Goal: Transaction & Acquisition: Purchase product/service

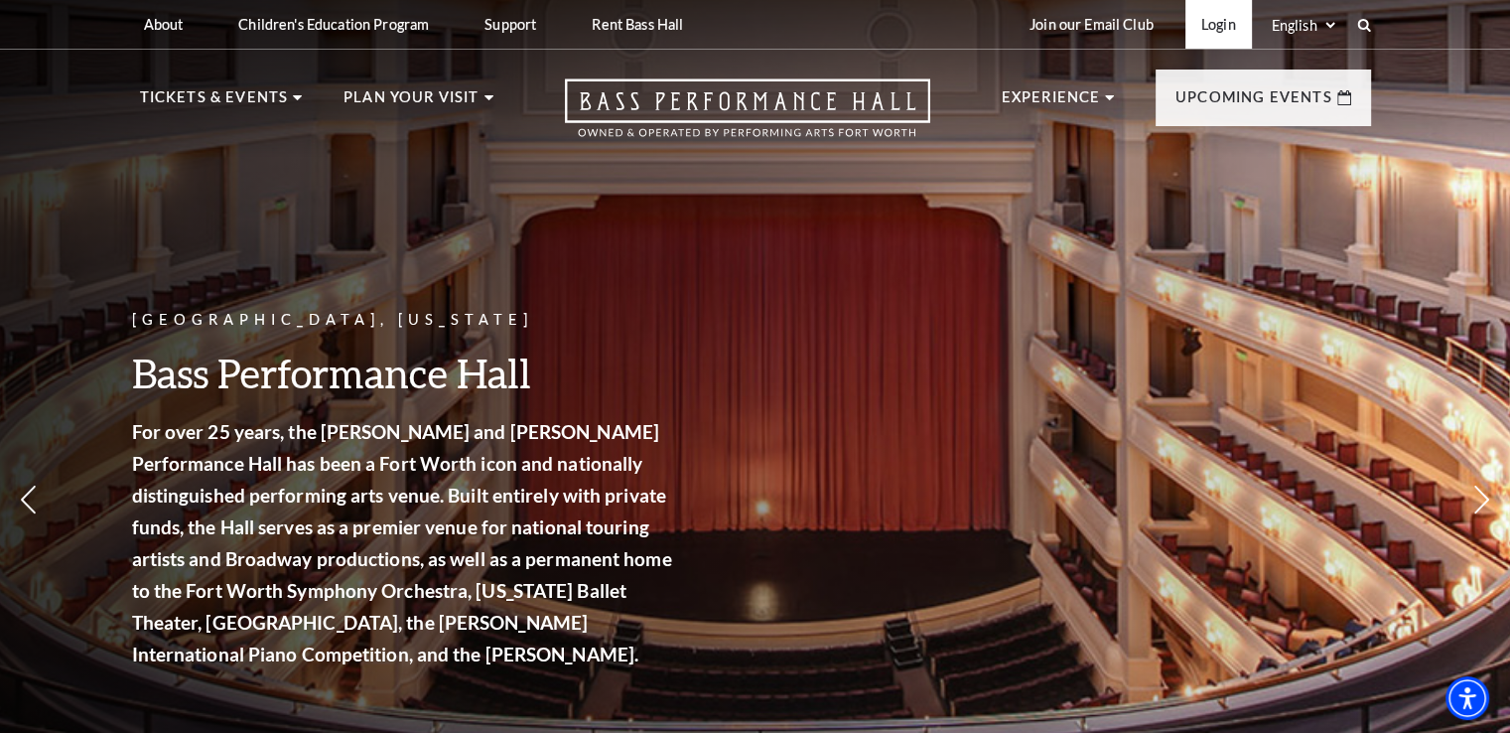
click at [1211, 32] on link "Login" at bounding box center [1218, 24] width 67 height 49
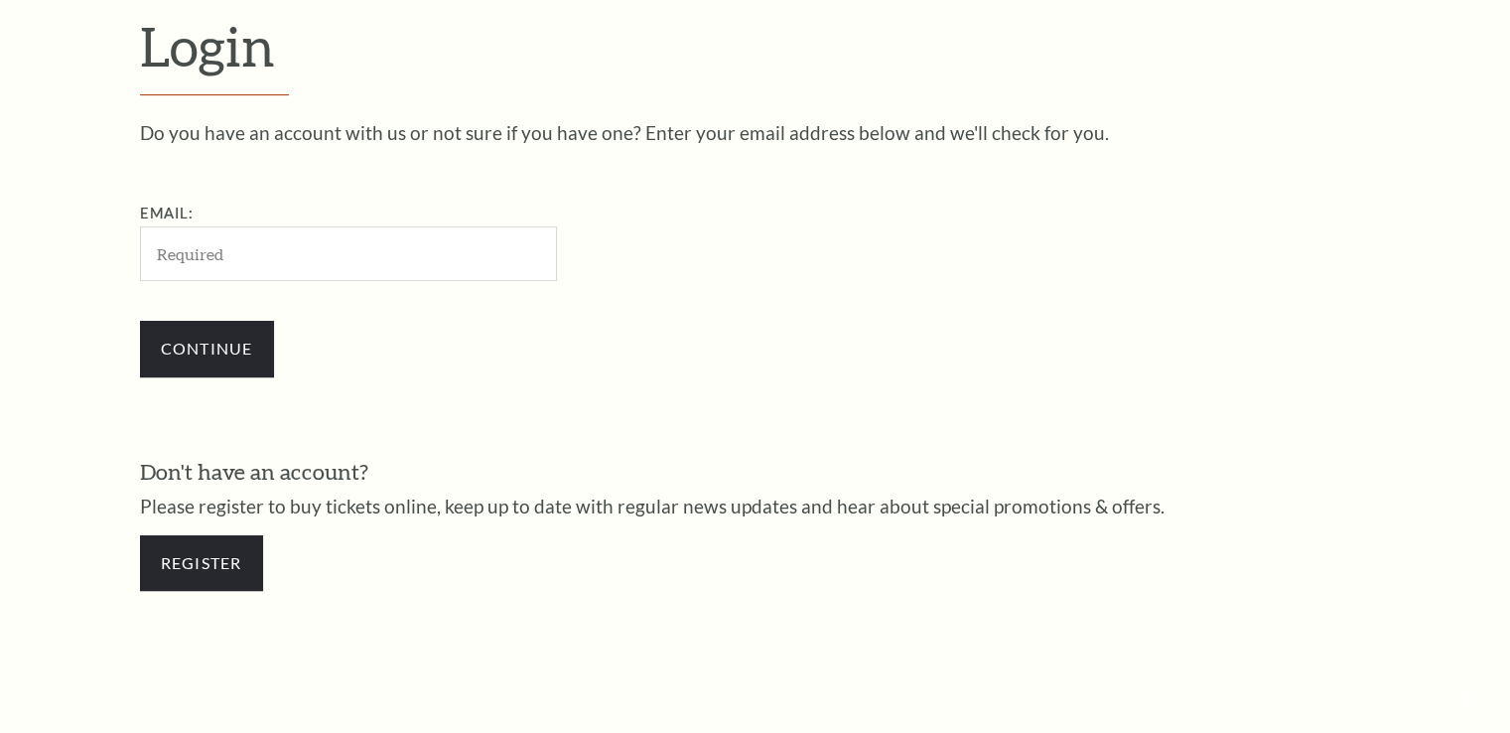
scroll to position [588, 0]
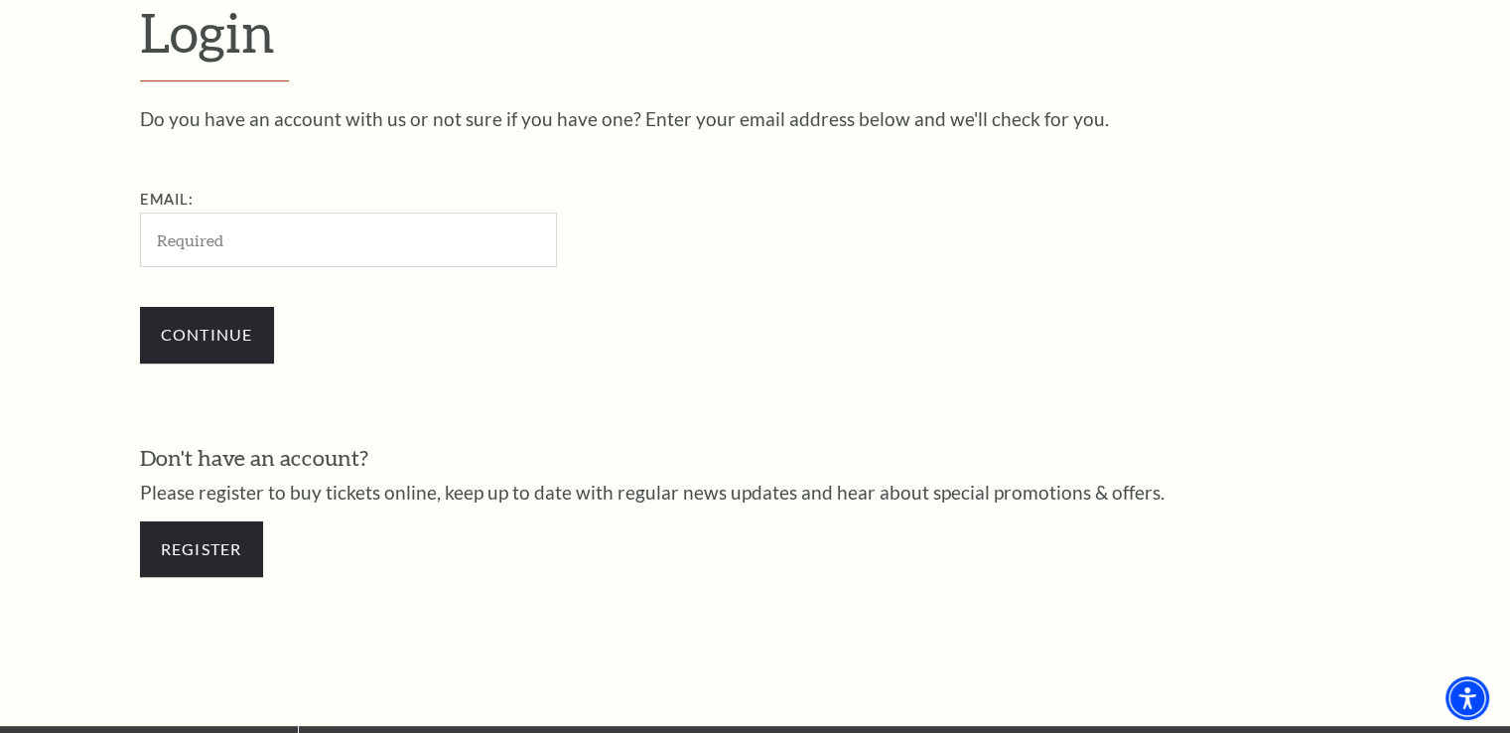
click at [377, 248] on input "Email:" at bounding box center [348, 239] width 417 height 55
type input "awarrenatty@gmail.com"
click at [237, 336] on input "Continue" at bounding box center [207, 335] width 134 height 56
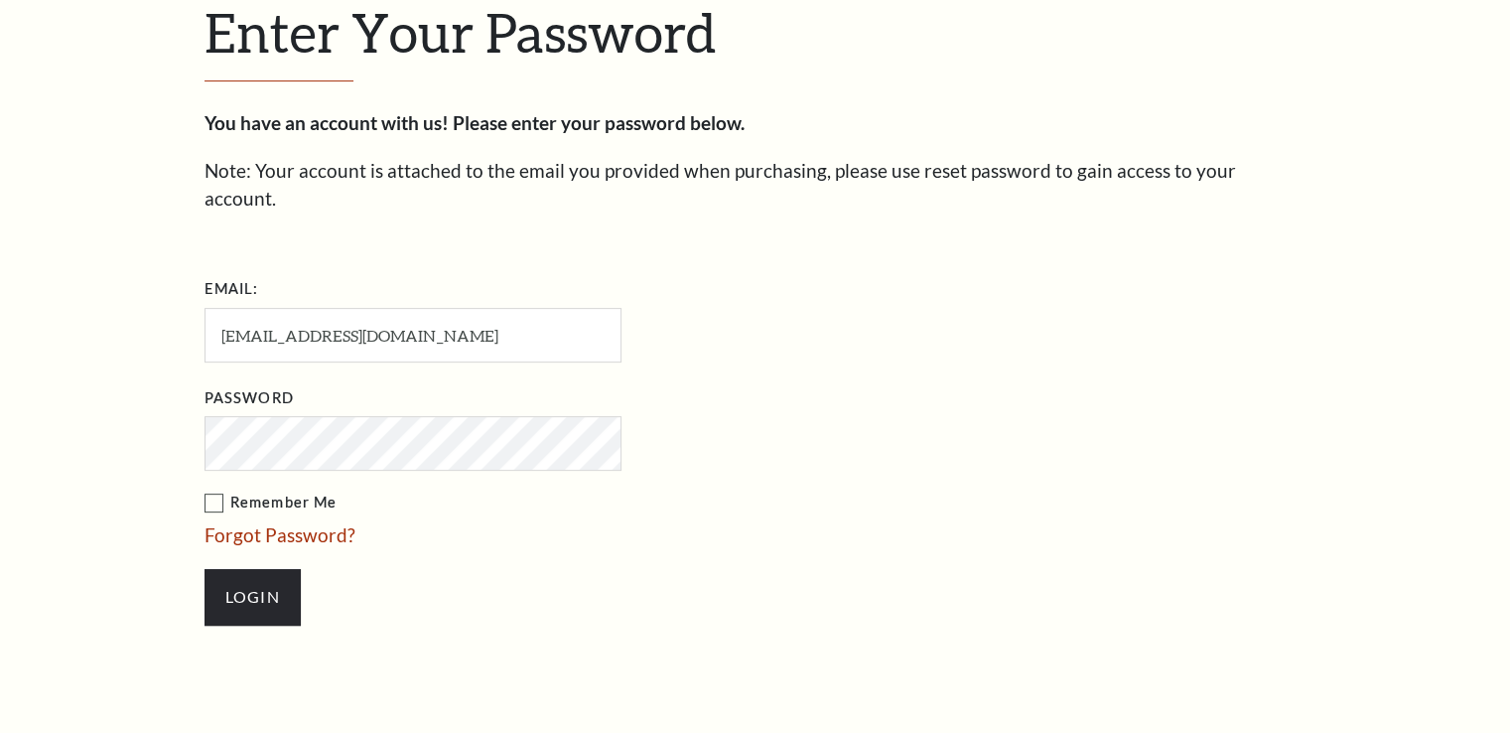
scroll to position [606, 0]
click at [274, 578] on input "Login" at bounding box center [253, 598] width 96 height 56
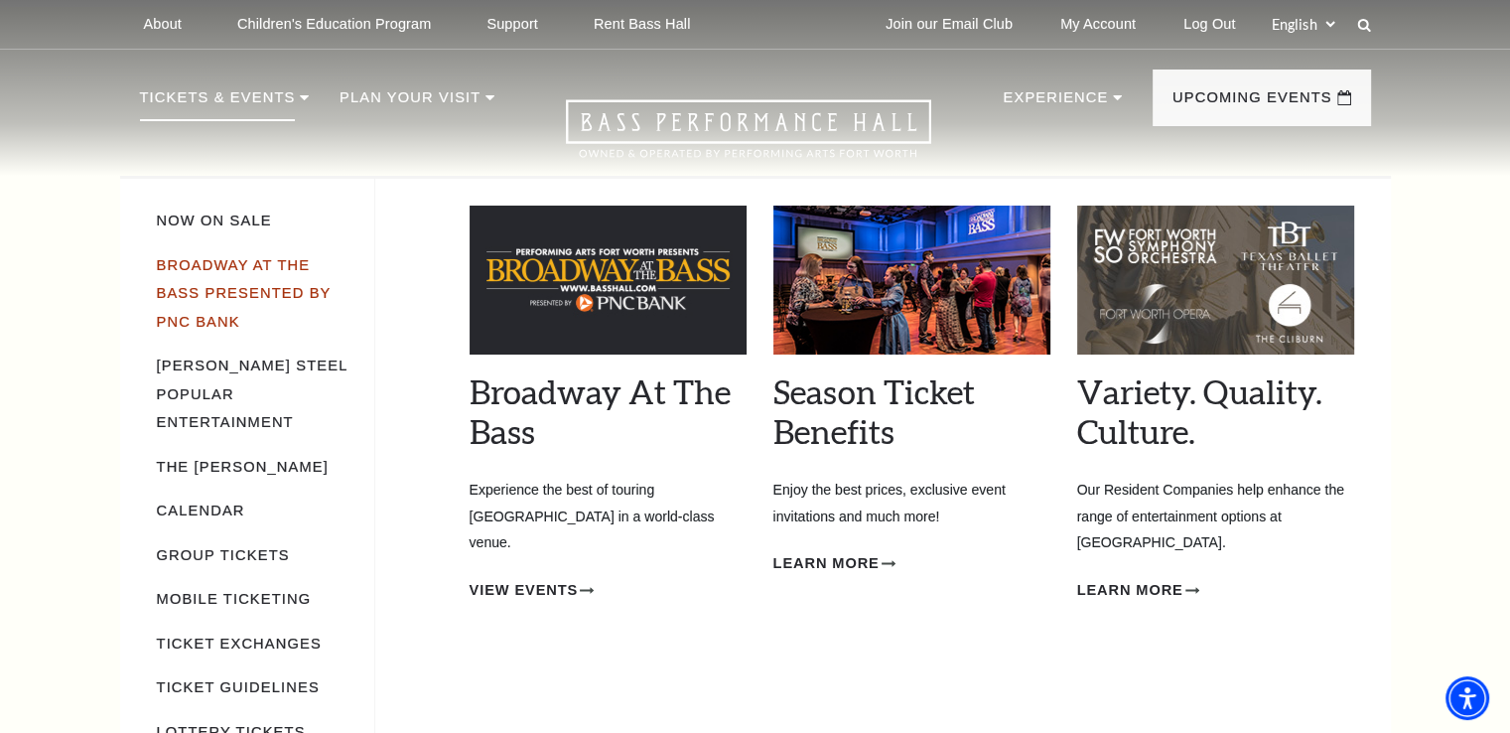
click at [236, 264] on link "Broadway At The Bass presented by PNC Bank" at bounding box center [244, 293] width 175 height 72
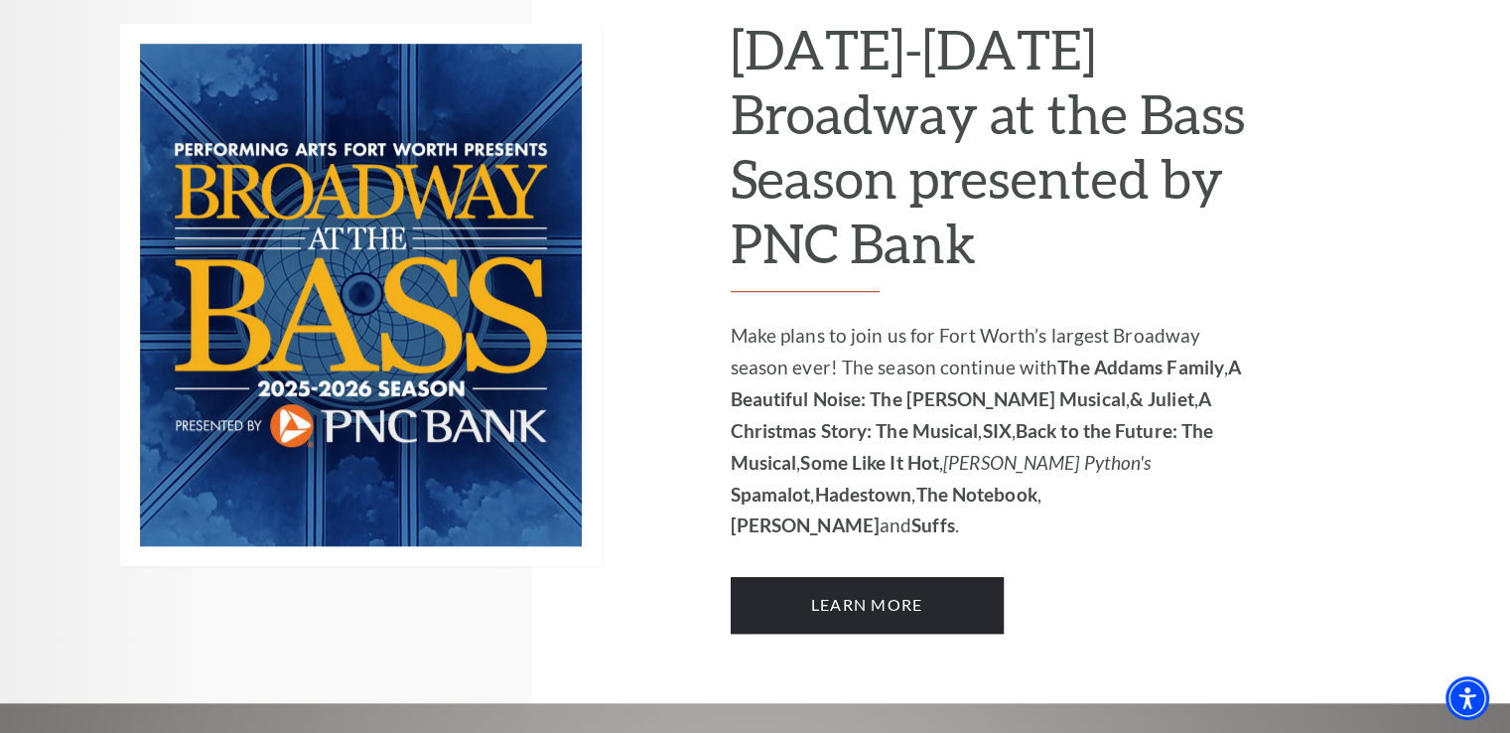
scroll to position [1390, 0]
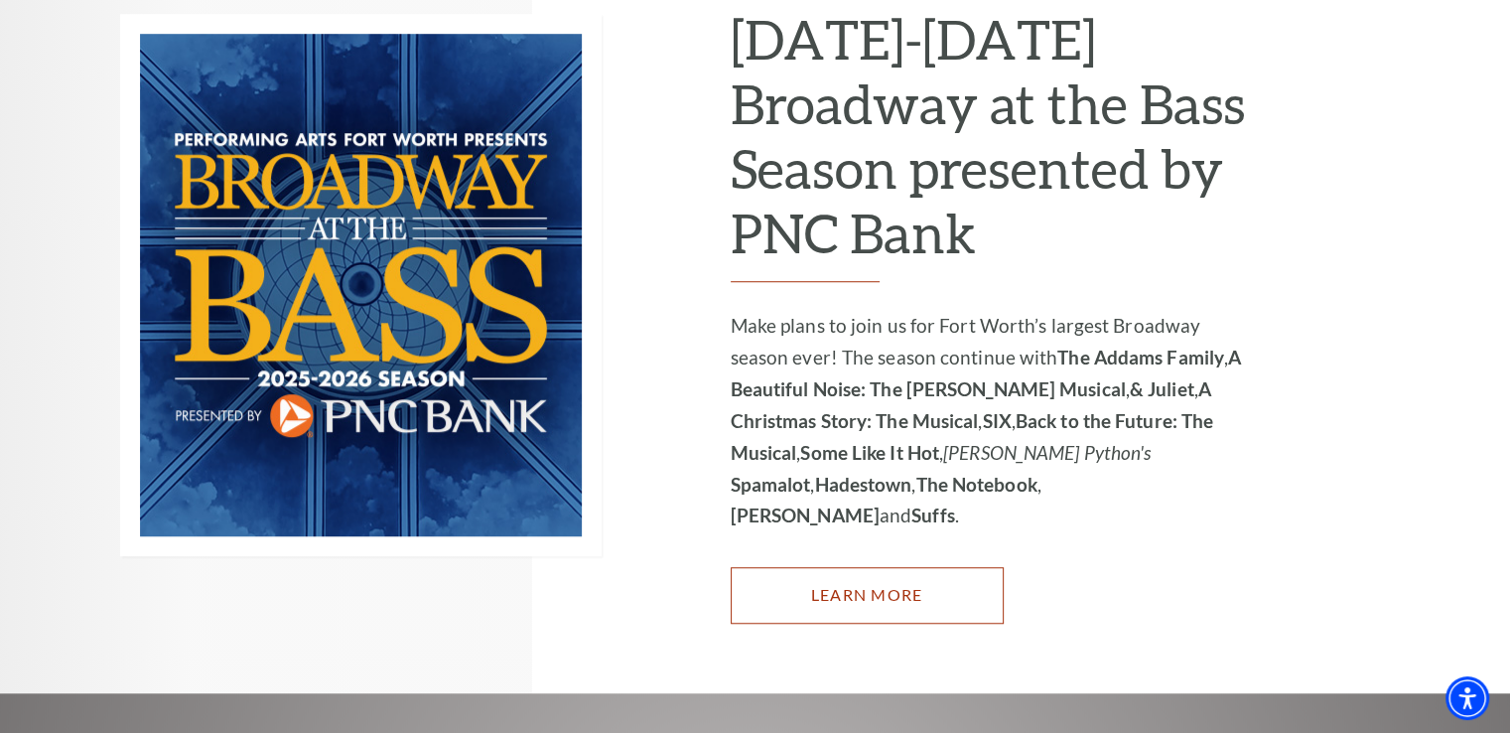
click at [928, 567] on link "Learn More" at bounding box center [867, 595] width 273 height 56
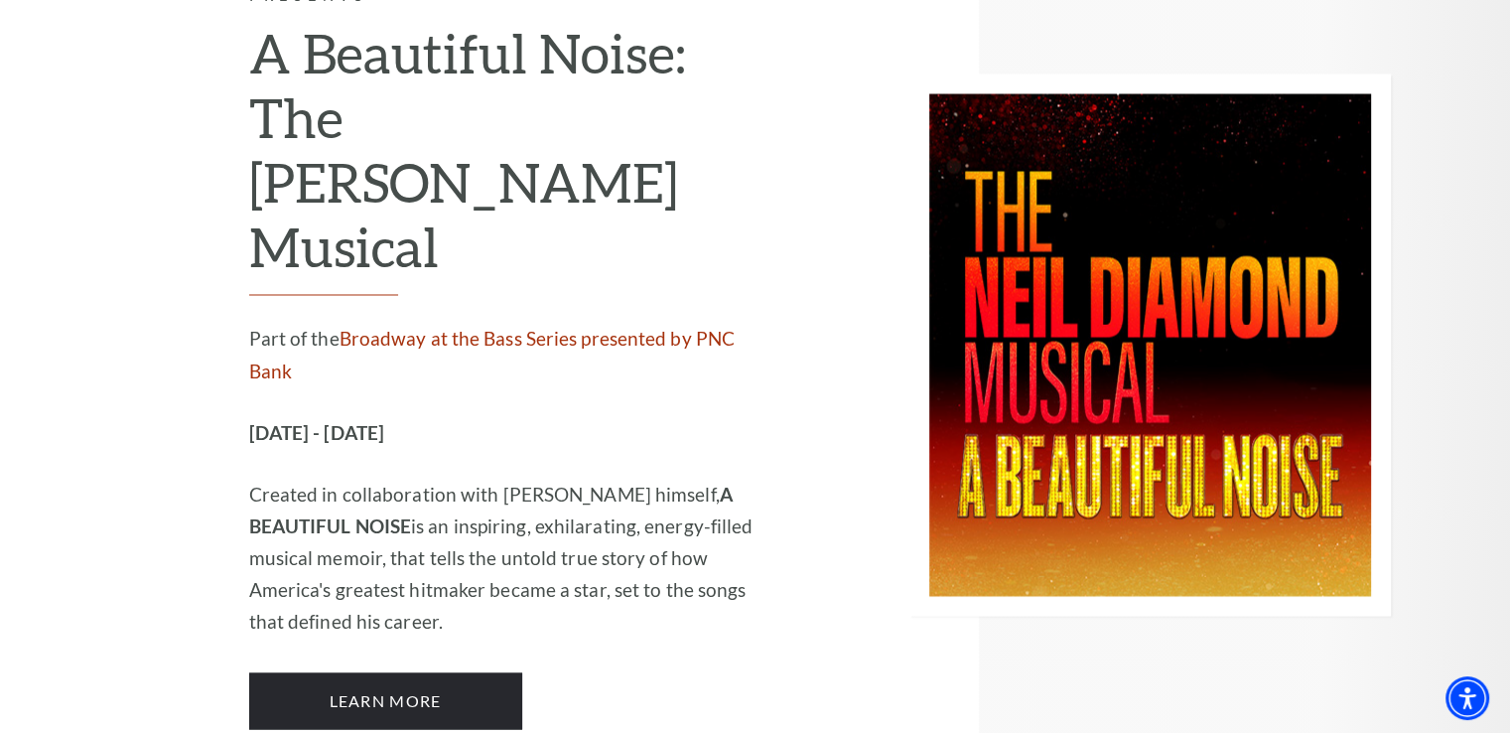
scroll to position [3441, 0]
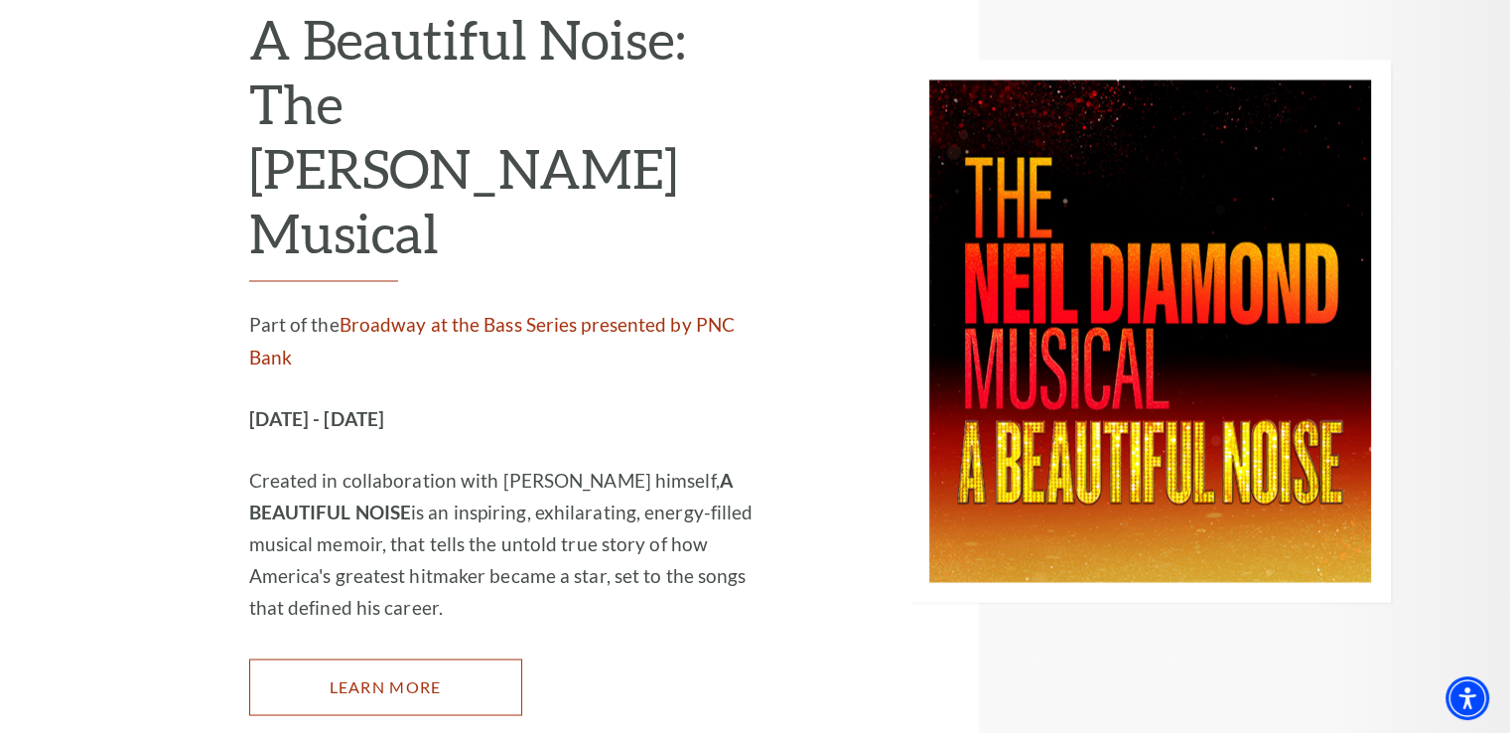
click at [404, 658] on link "Learn More" at bounding box center [385, 686] width 273 height 56
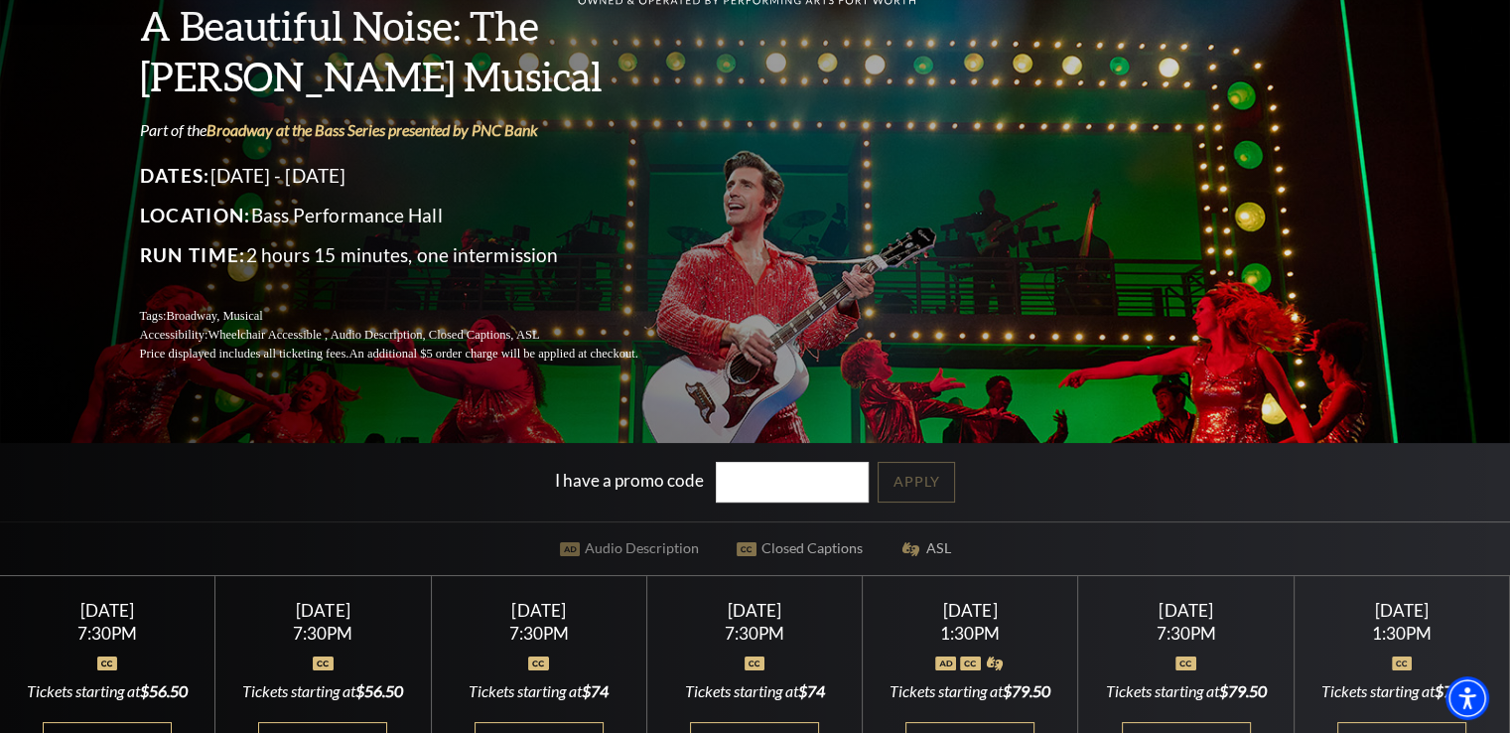
scroll to position [199, 0]
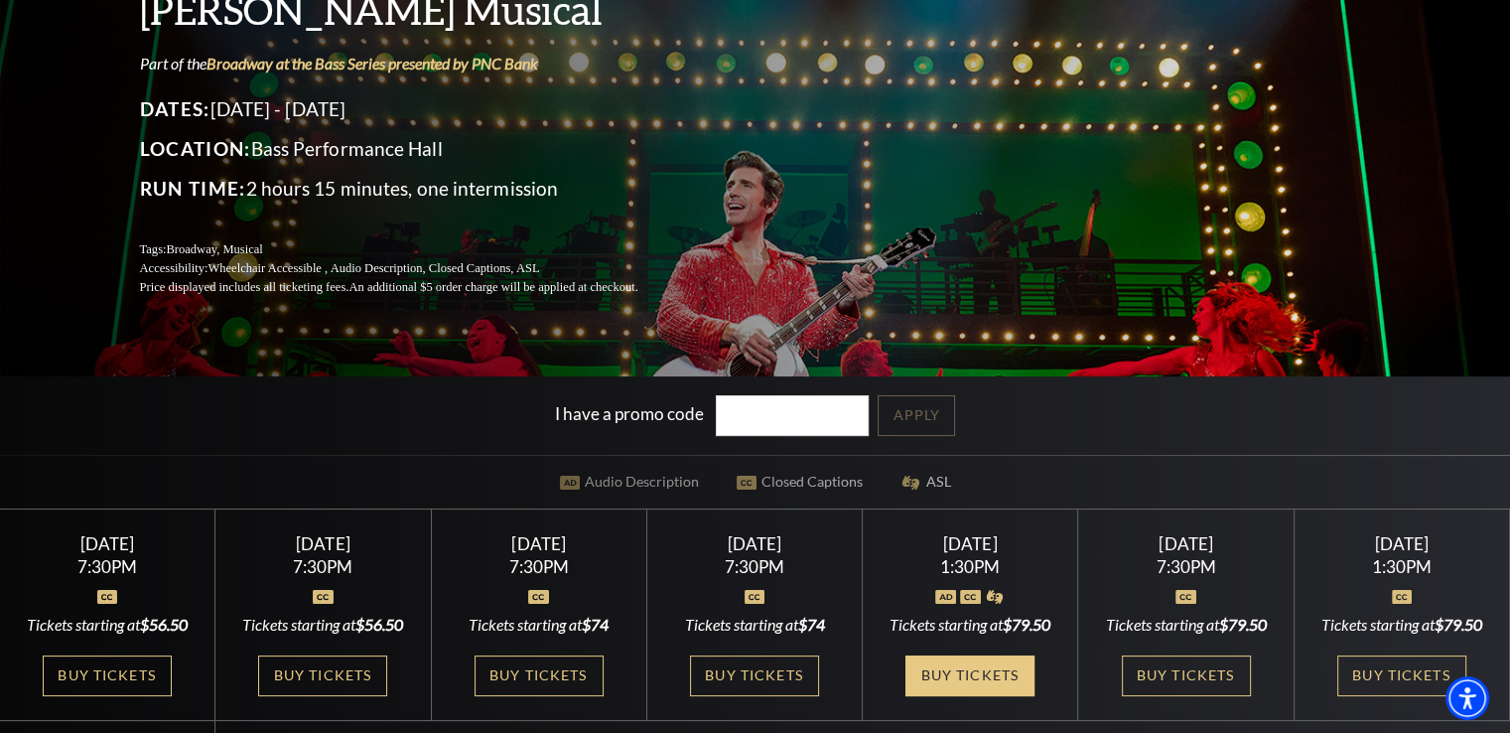
click at [968, 696] on link "Buy Tickets" at bounding box center [969, 675] width 129 height 41
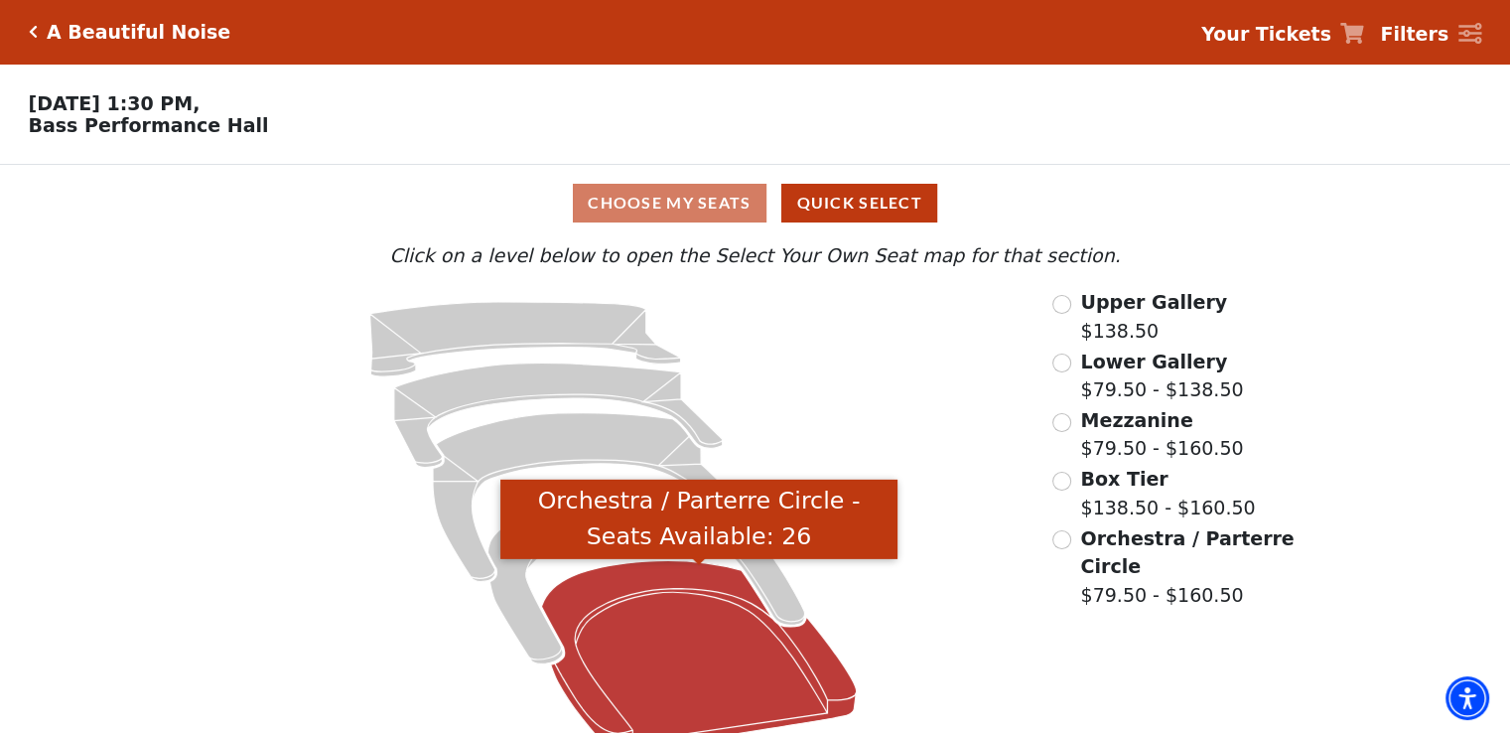
click at [723, 648] on icon "Orchestra / Parterre Circle - Seats Available: 26" at bounding box center [699, 655] width 315 height 190
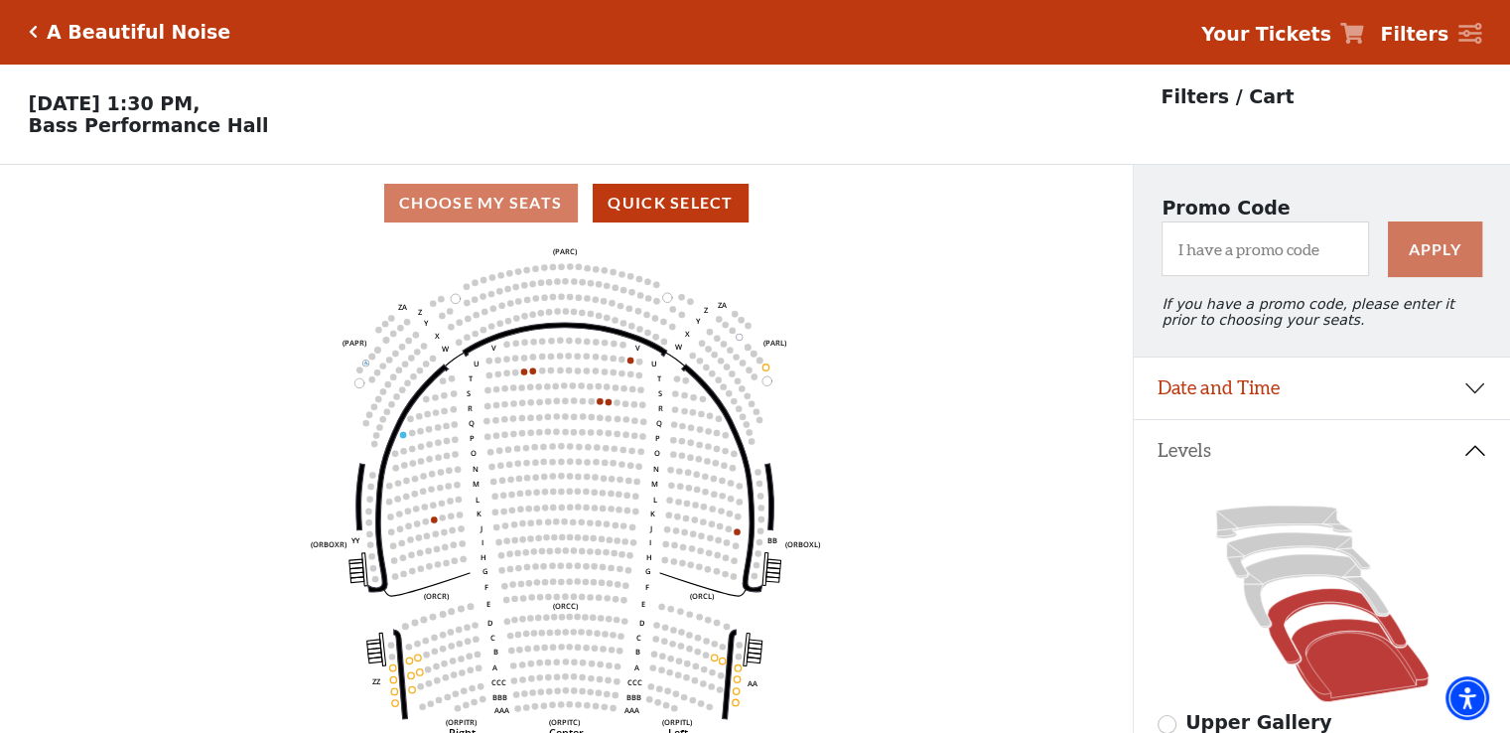
click at [1313, 610] on icon at bounding box center [1336, 626] width 138 height 75
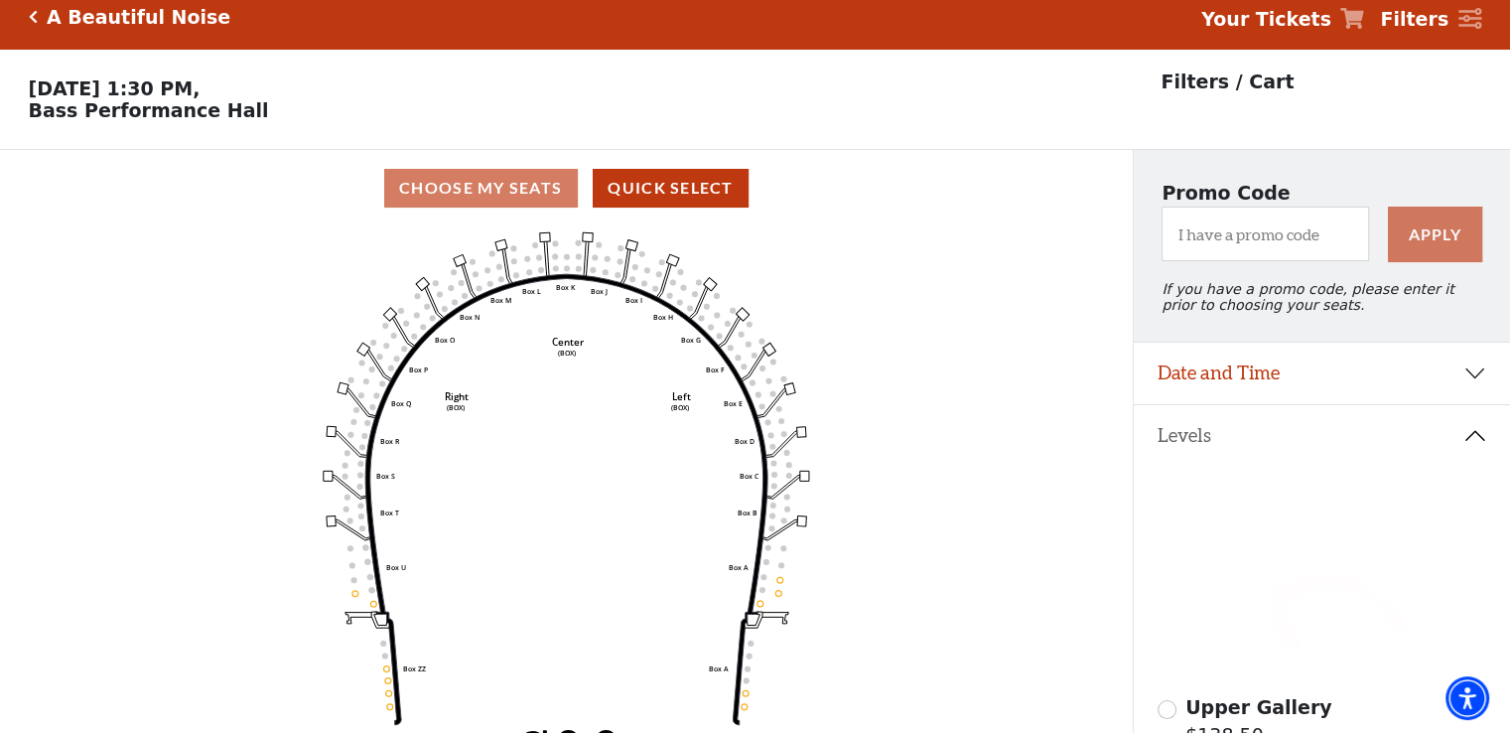
scroll to position [91, 0]
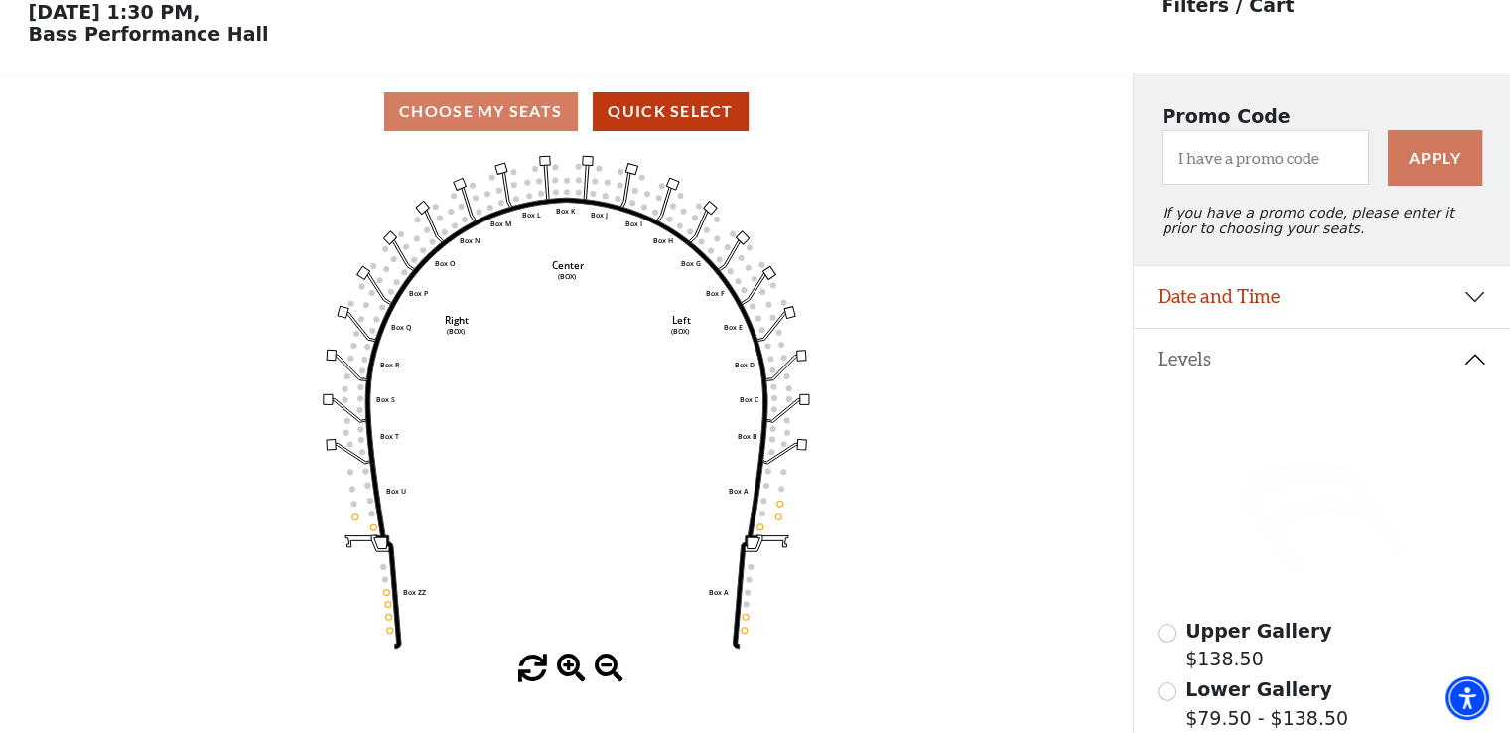
click at [1279, 489] on icon at bounding box center [1315, 499] width 145 height 73
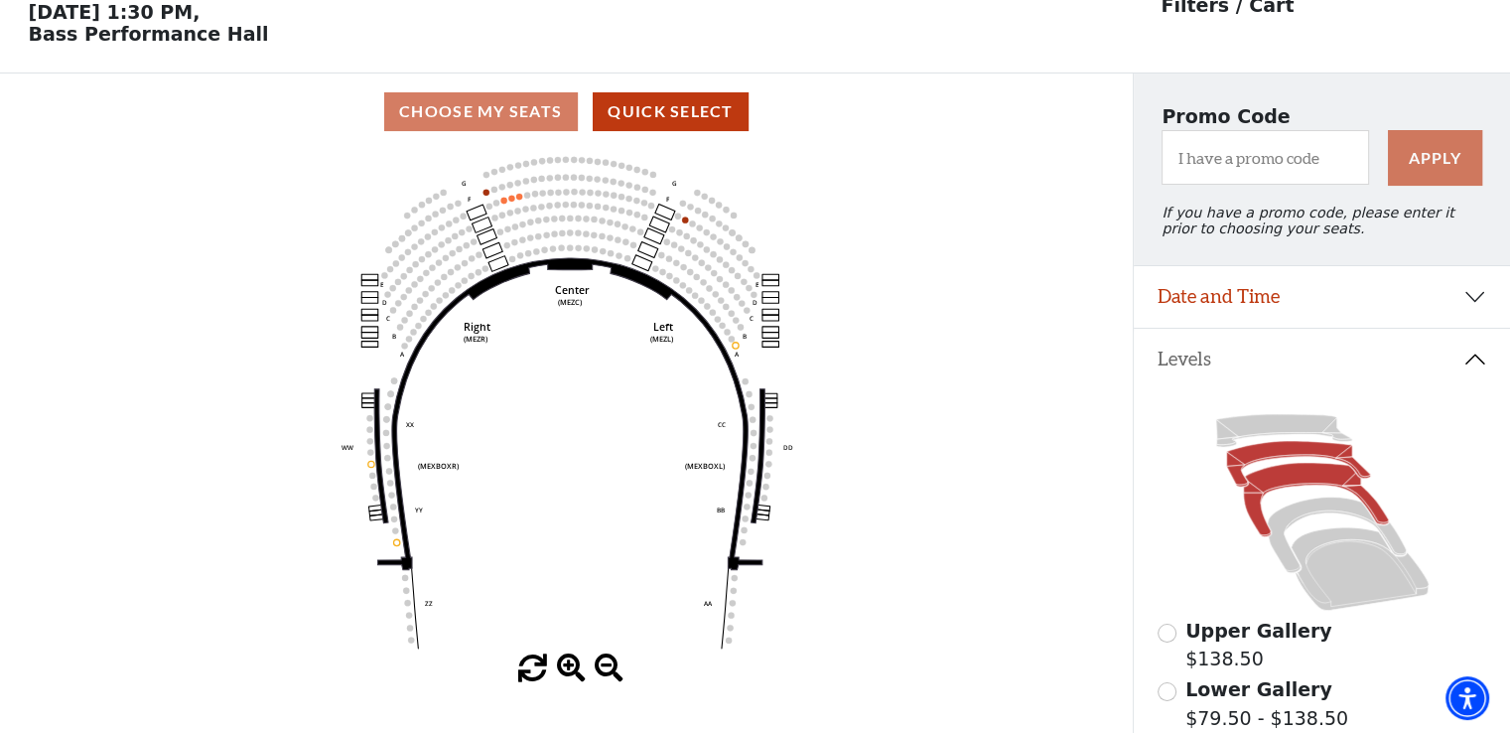
click at [1323, 455] on icon at bounding box center [1298, 464] width 144 height 46
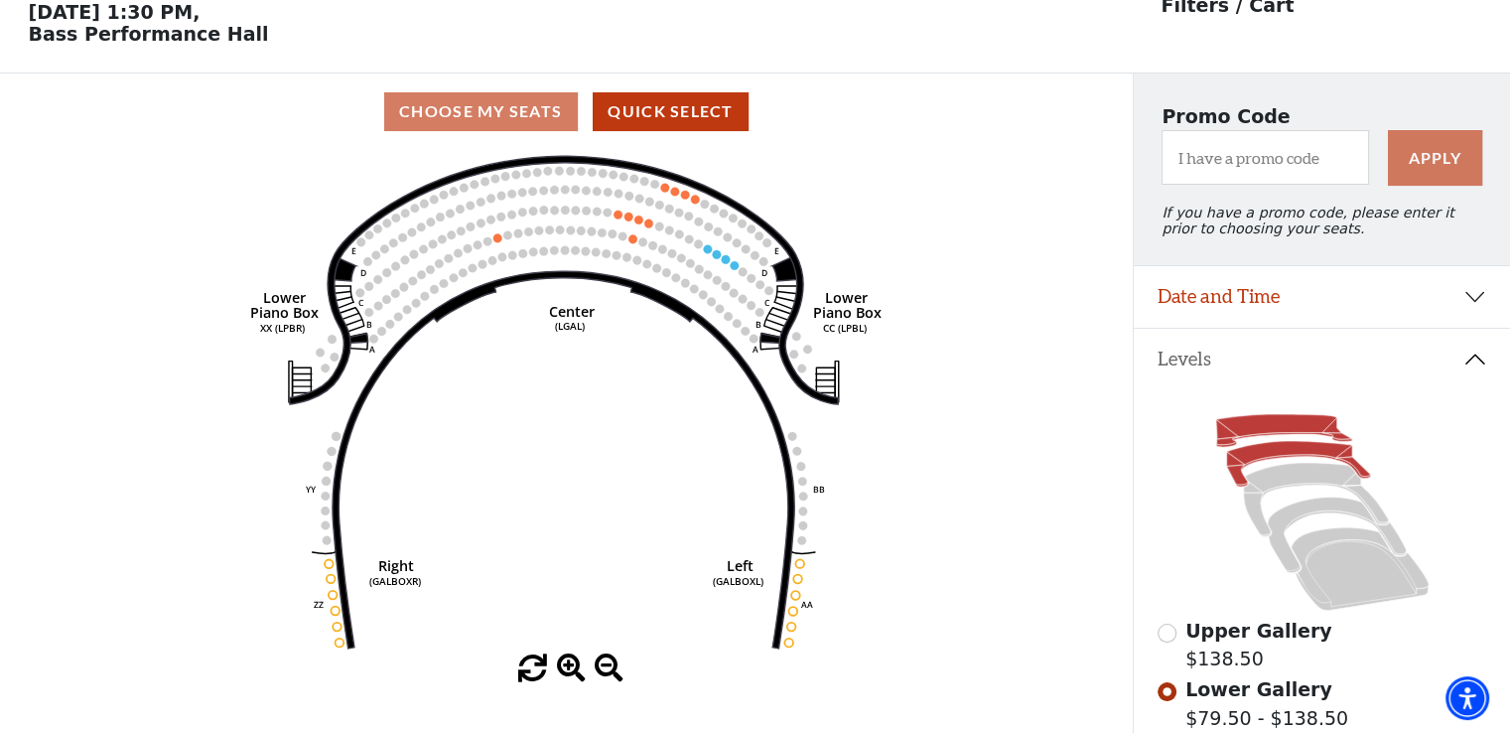
click at [1313, 434] on icon at bounding box center [1283, 431] width 136 height 33
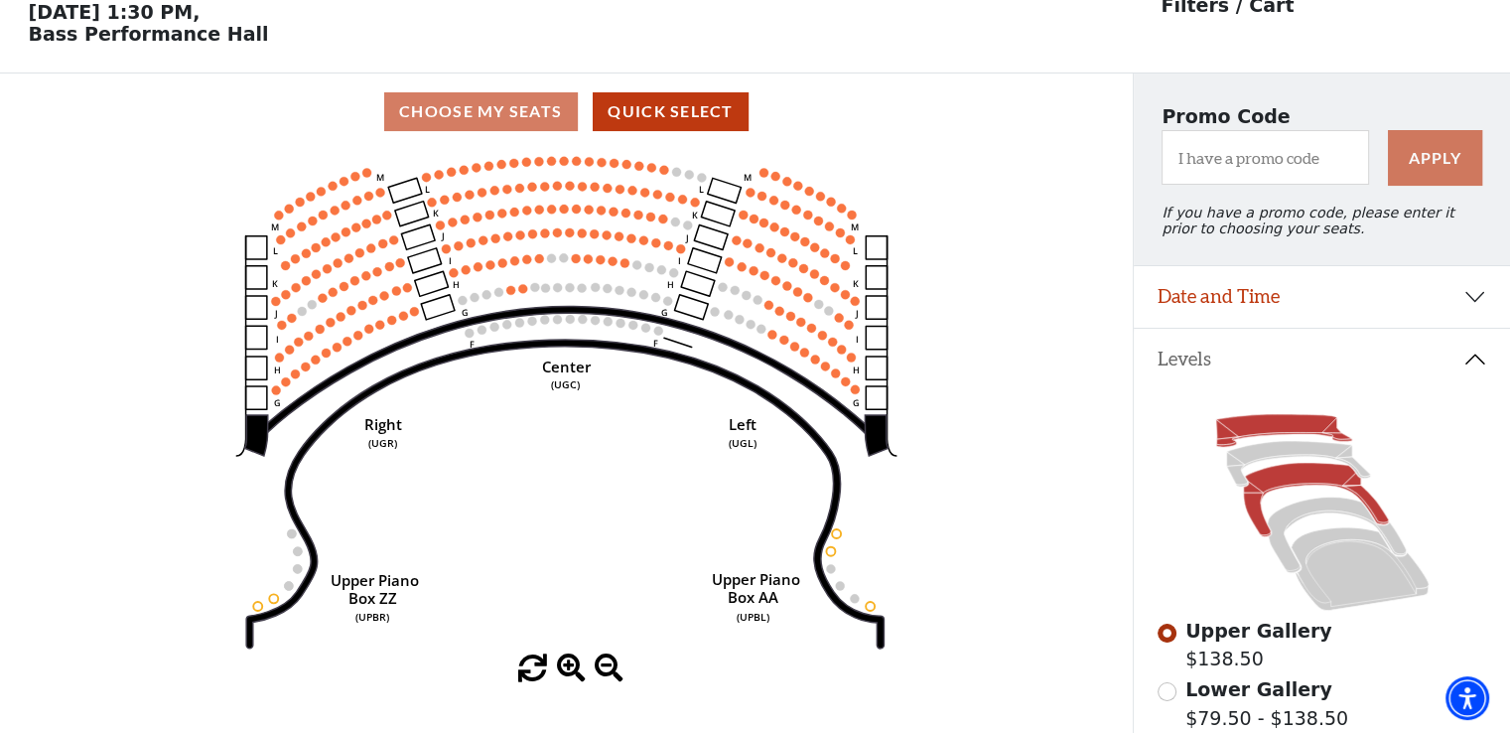
click at [1317, 482] on icon at bounding box center [1315, 499] width 145 height 73
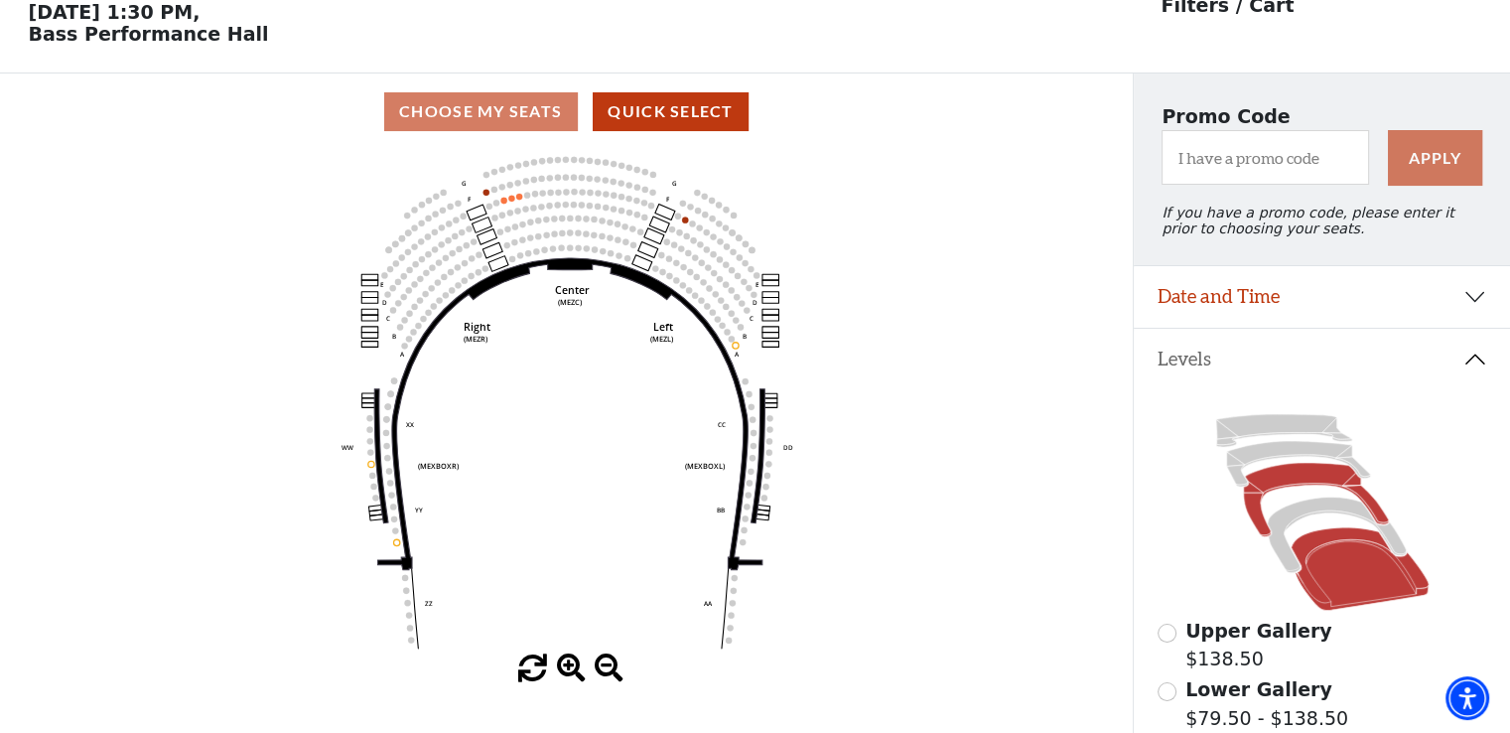
click at [1351, 590] on icon at bounding box center [1360, 568] width 138 height 83
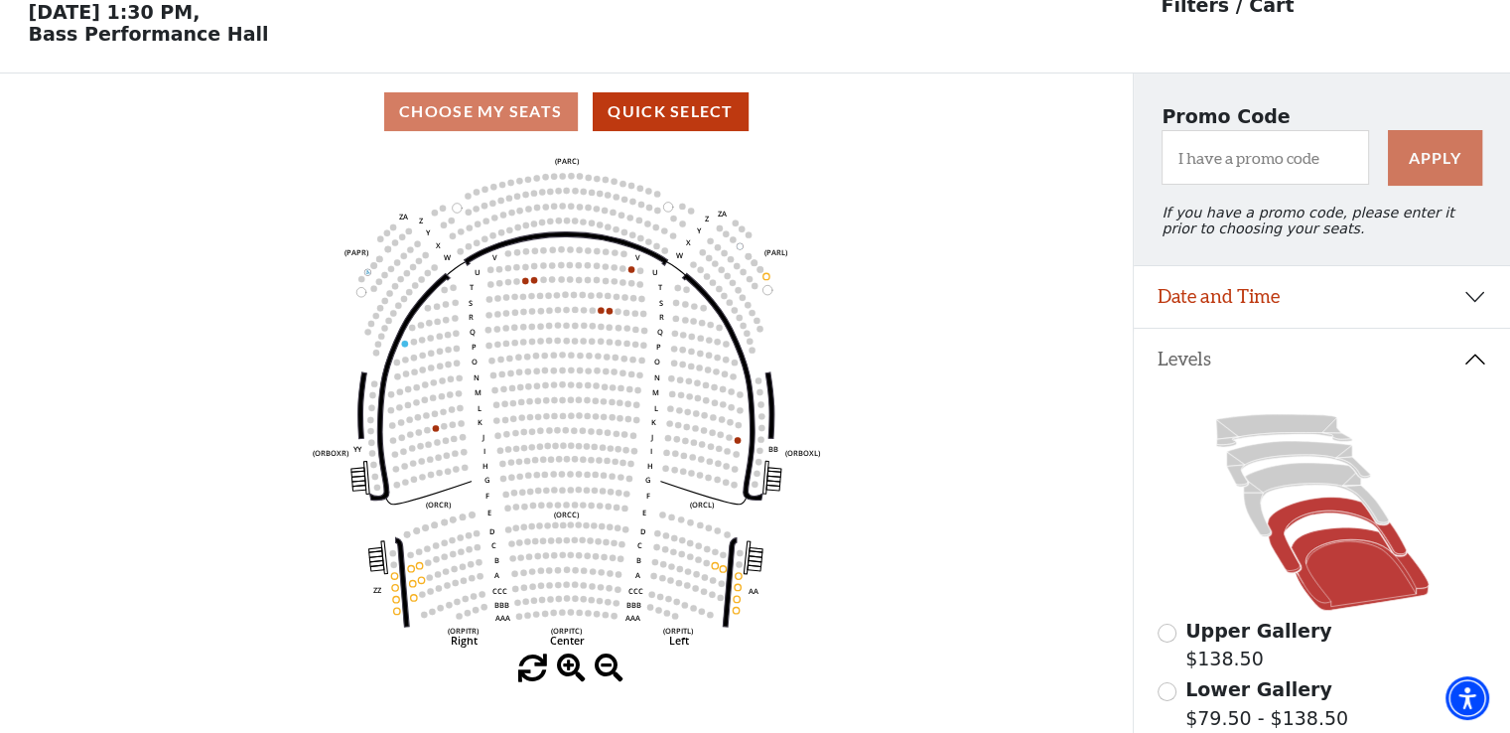
click at [1334, 519] on icon at bounding box center [1336, 534] width 138 height 75
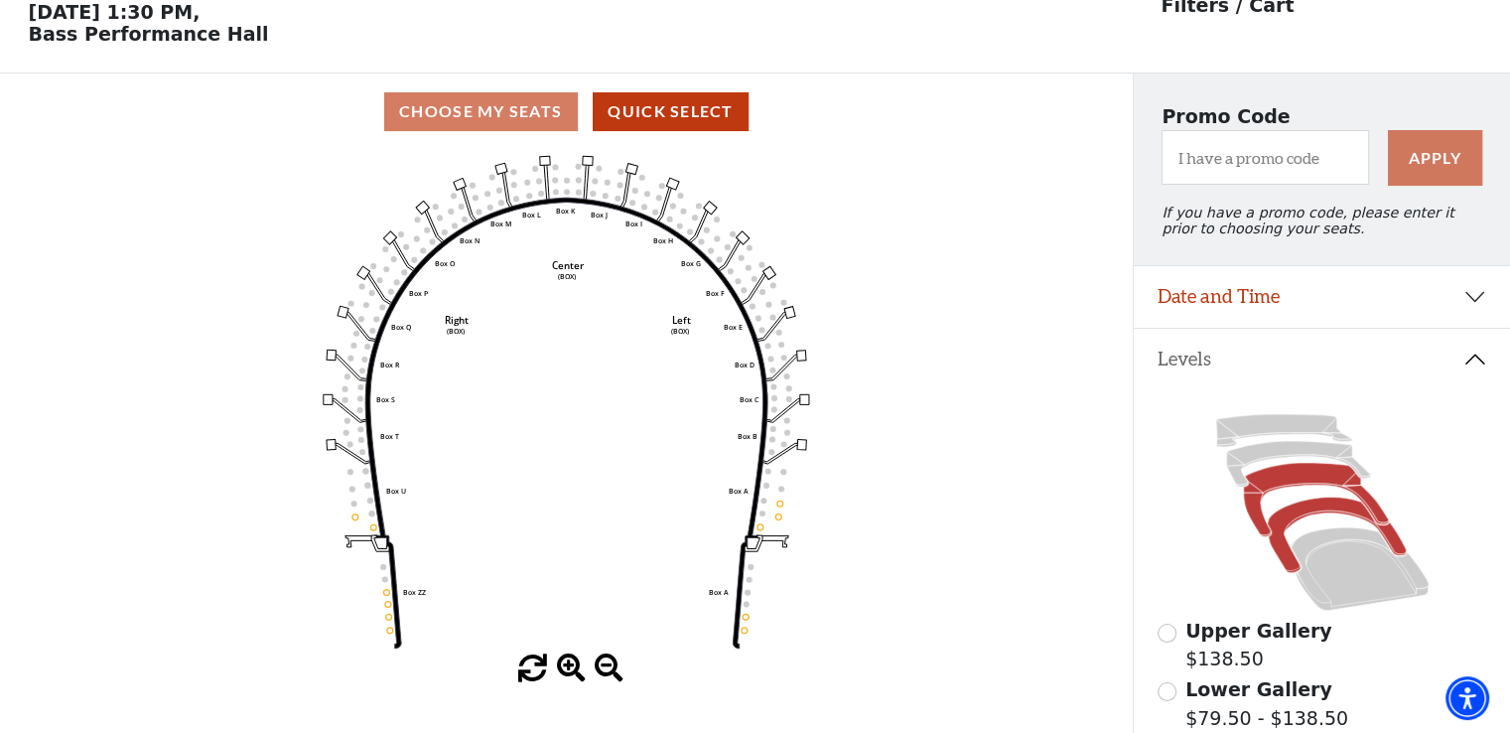
click at [1308, 489] on icon at bounding box center [1315, 499] width 145 height 73
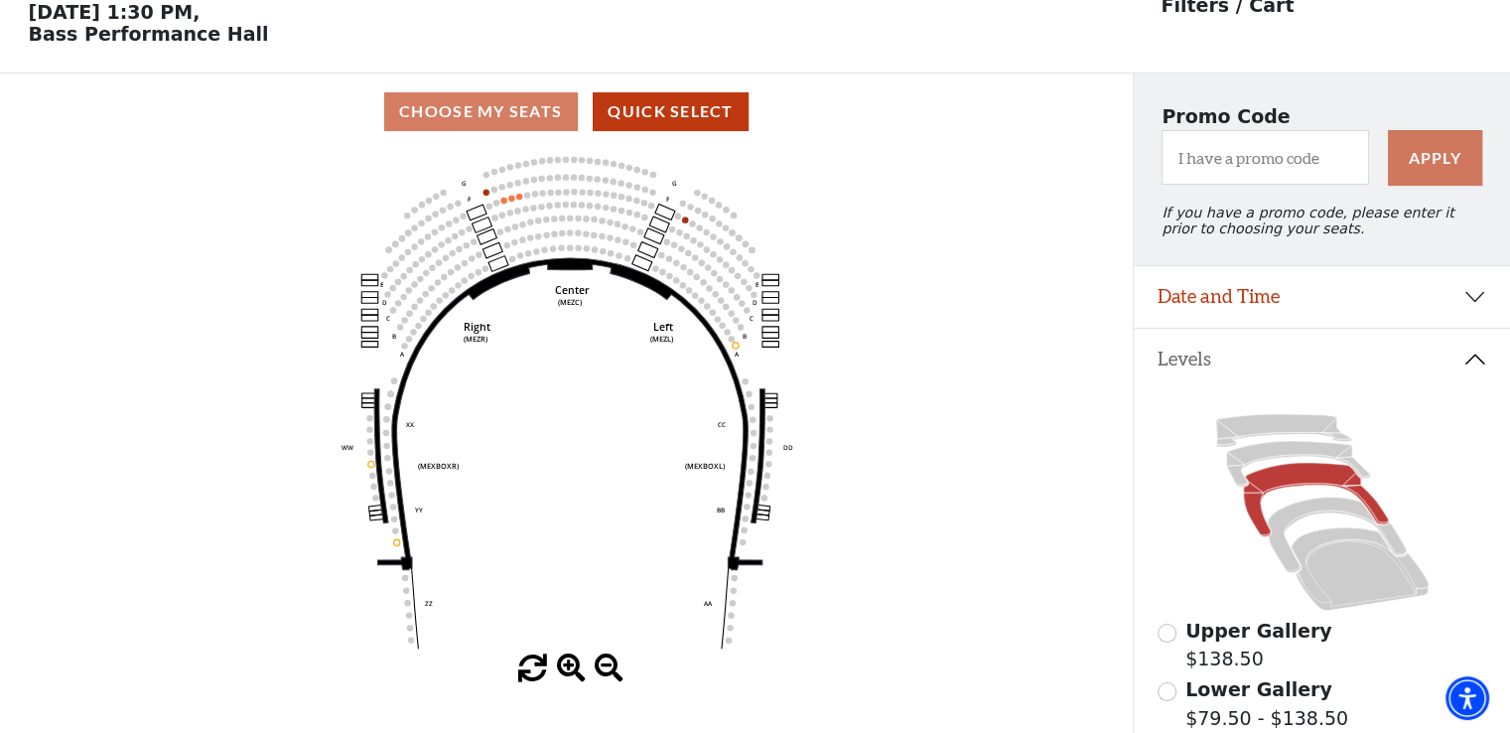
click at [521, 200] on use "Seat Selected" at bounding box center [519, 196] width 7 height 7
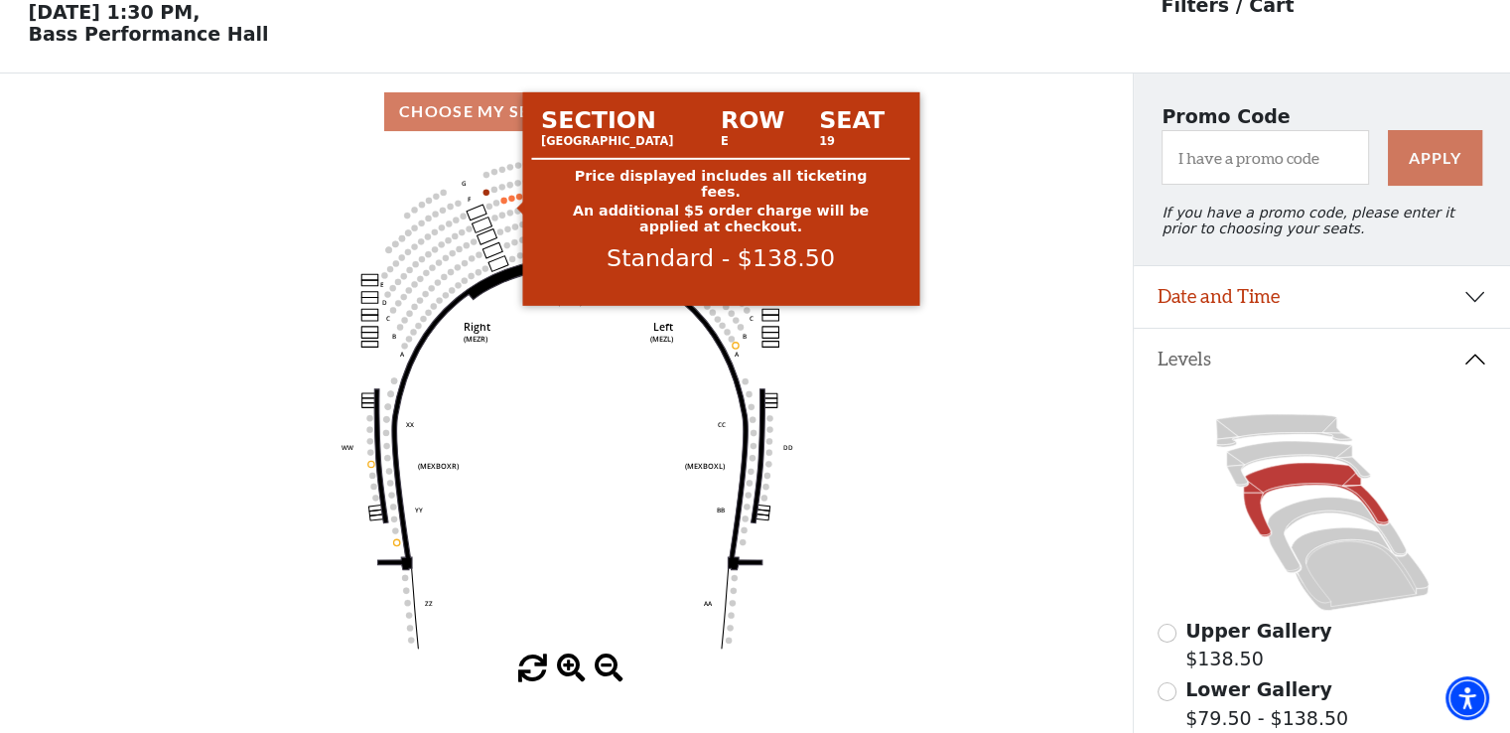
click at [511, 201] on circle at bounding box center [511, 198] width 6 height 6
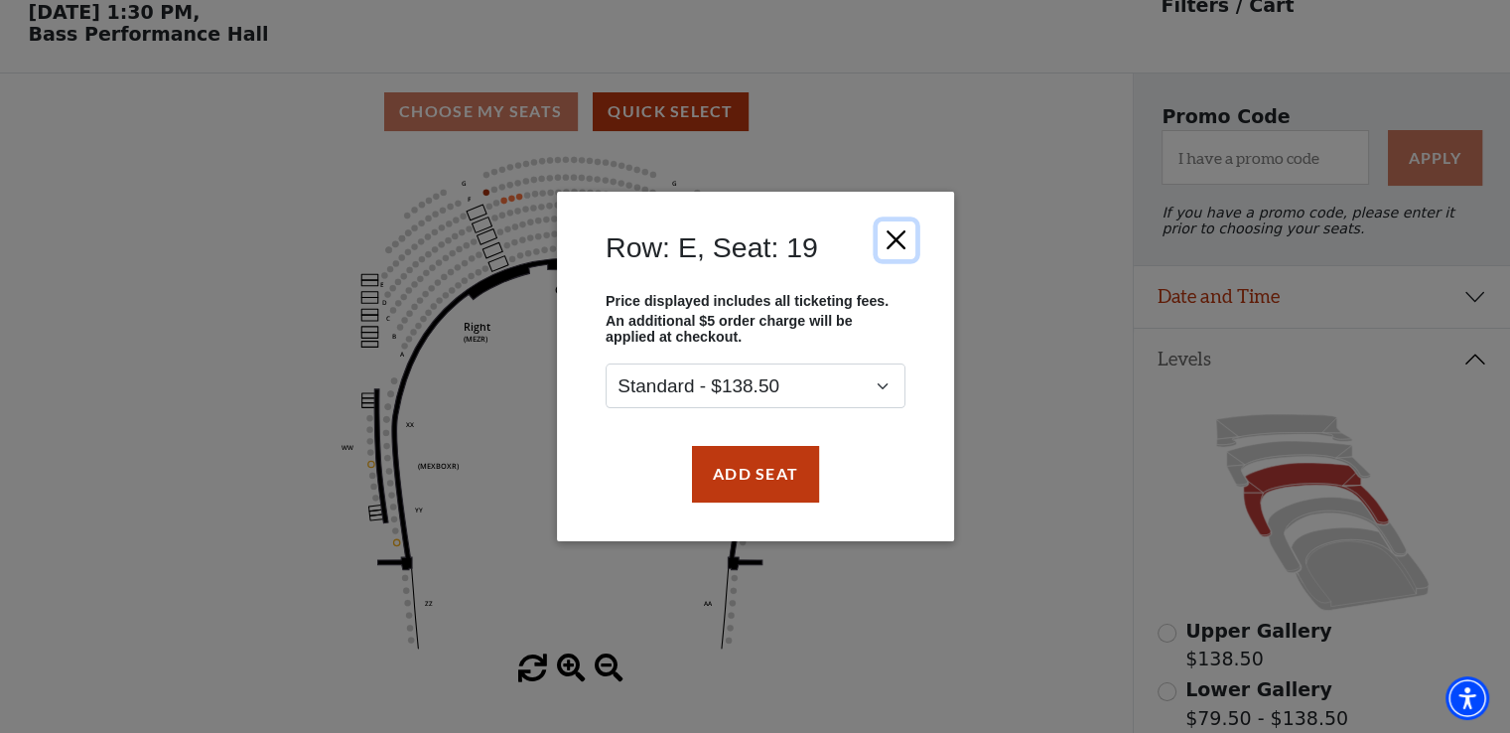
click at [899, 243] on button "Close" at bounding box center [896, 240] width 38 height 38
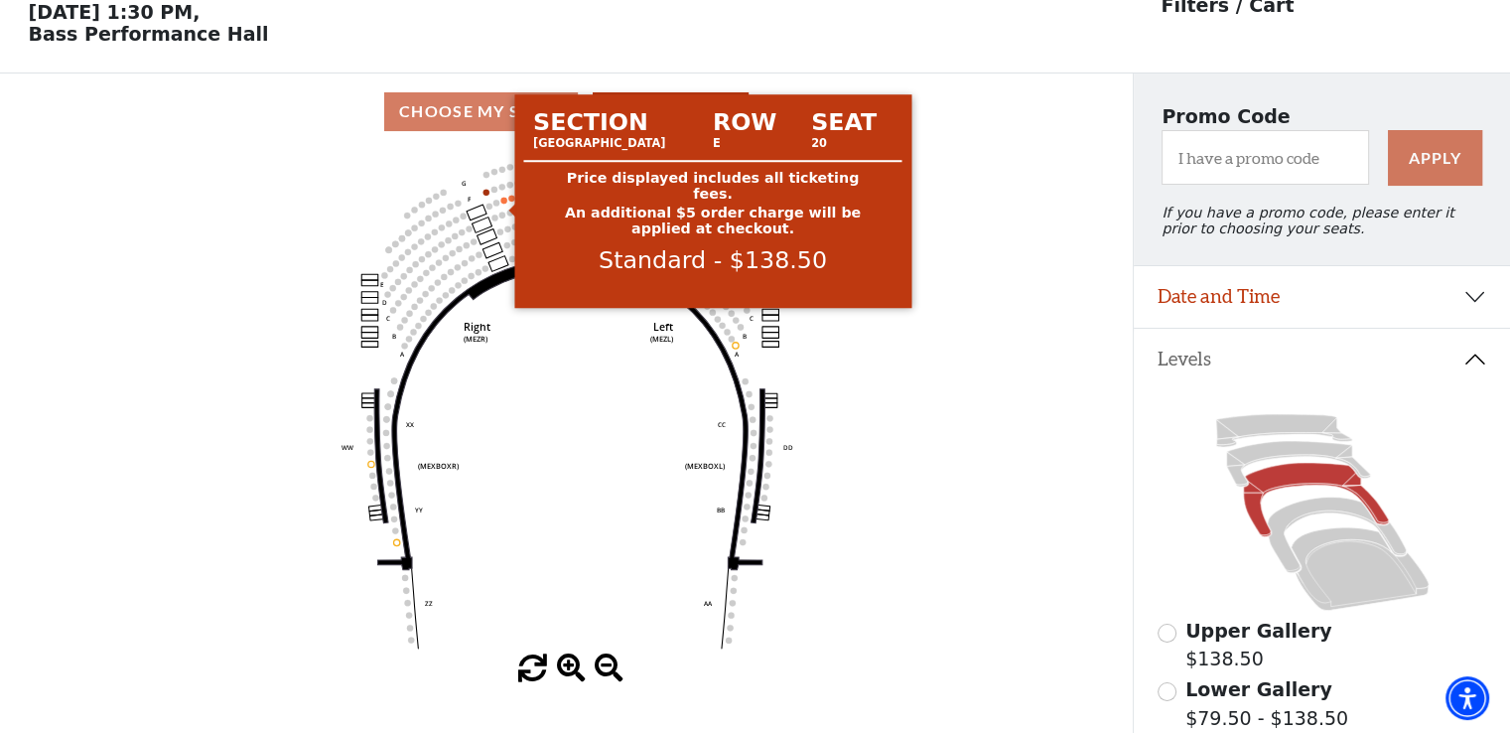
click at [500, 207] on icon "Center (MEZC) Right (MEZR) Left (MEZL) (MEXBOXR) (MEXBOXL) XX WW CC DD YY BB ZZ…" at bounding box center [567, 402] width 1020 height 504
click at [501, 203] on circle at bounding box center [503, 200] width 6 height 6
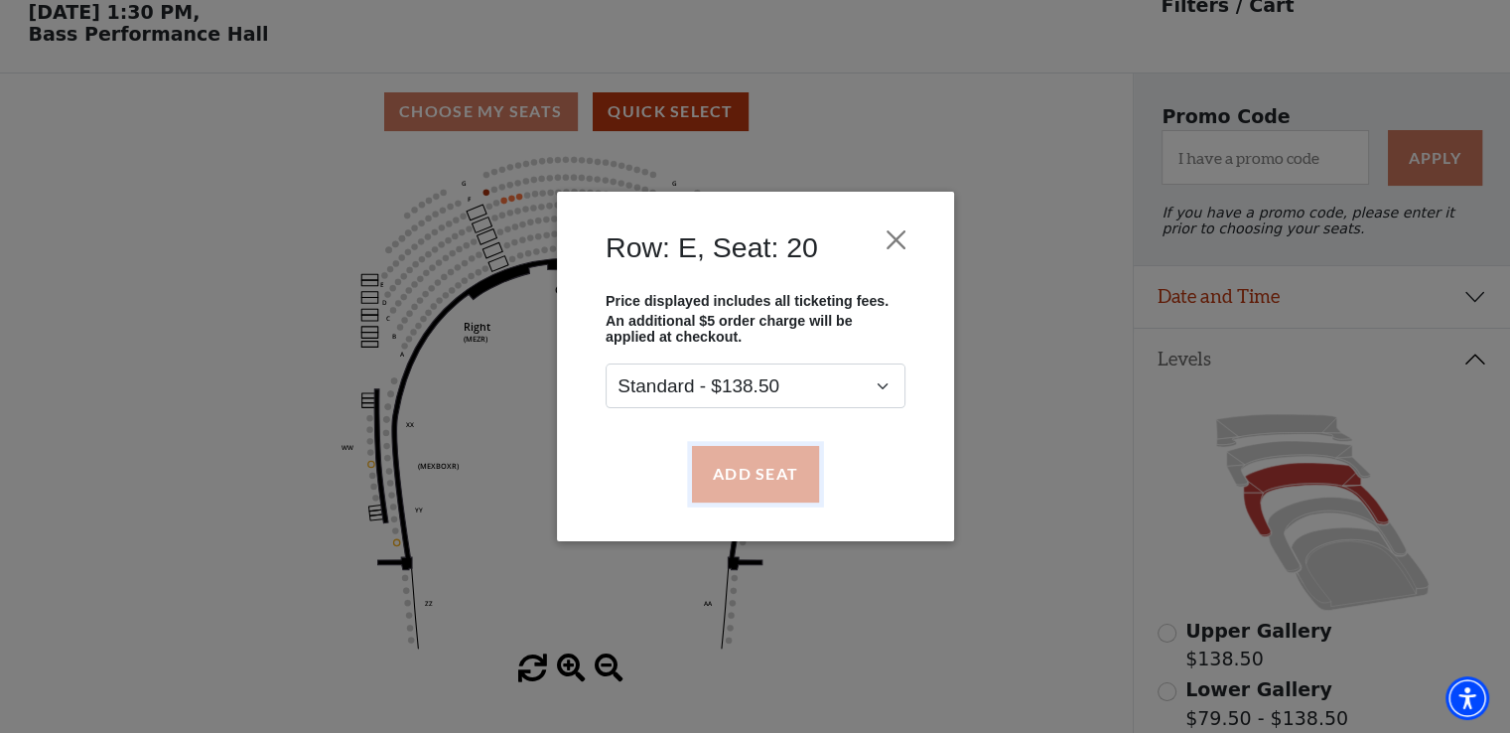
click at [790, 461] on button "Add Seat" at bounding box center [754, 474] width 127 height 56
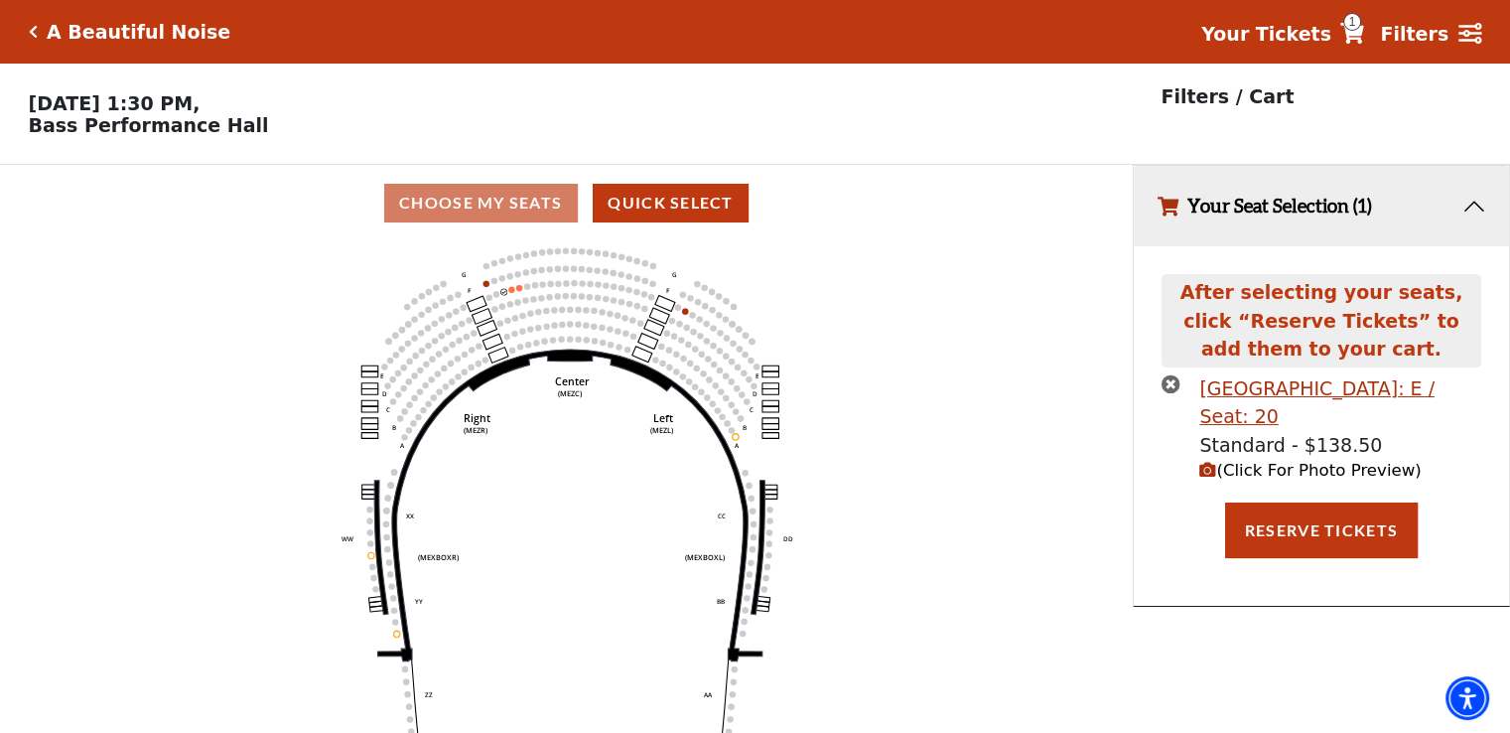
scroll to position [0, 0]
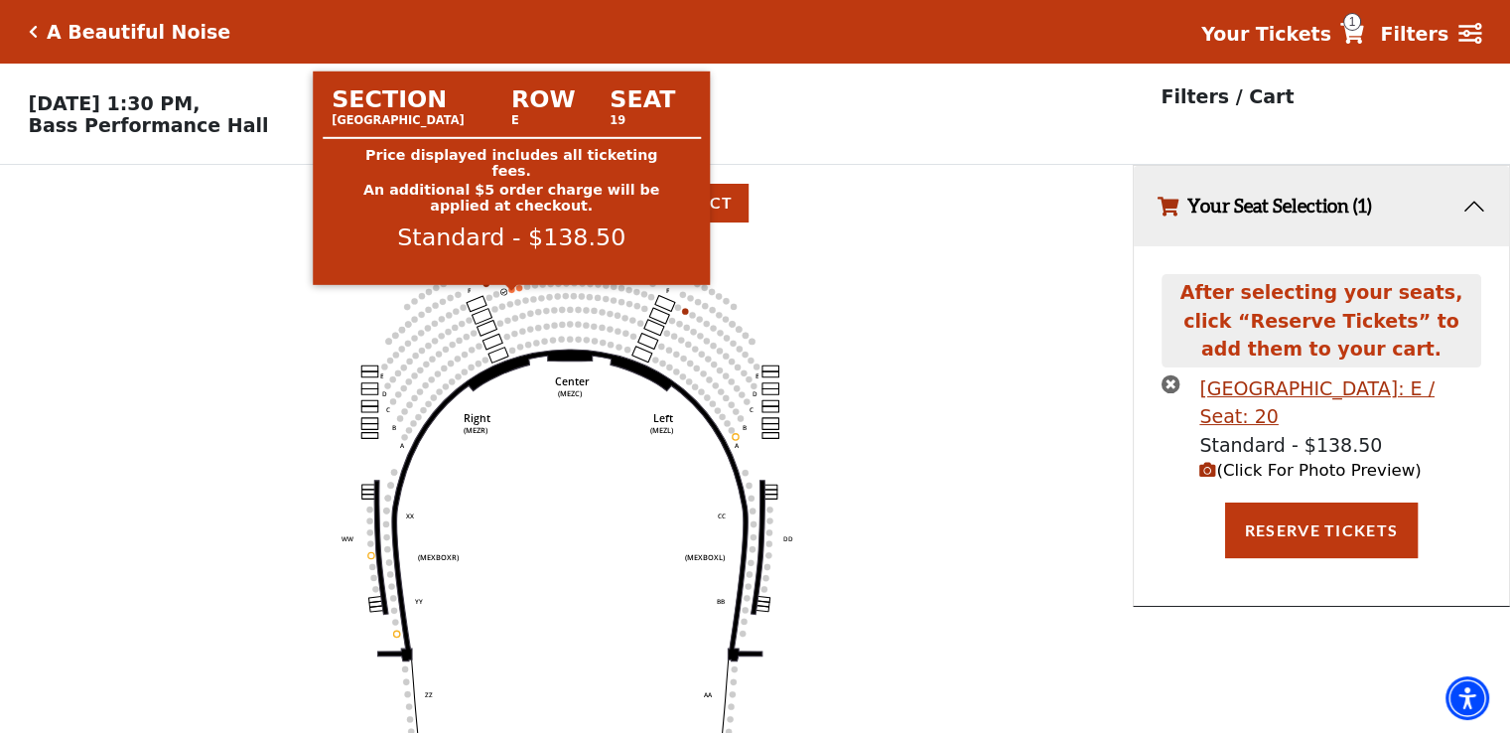
click at [512, 292] on circle at bounding box center [511, 289] width 6 height 6
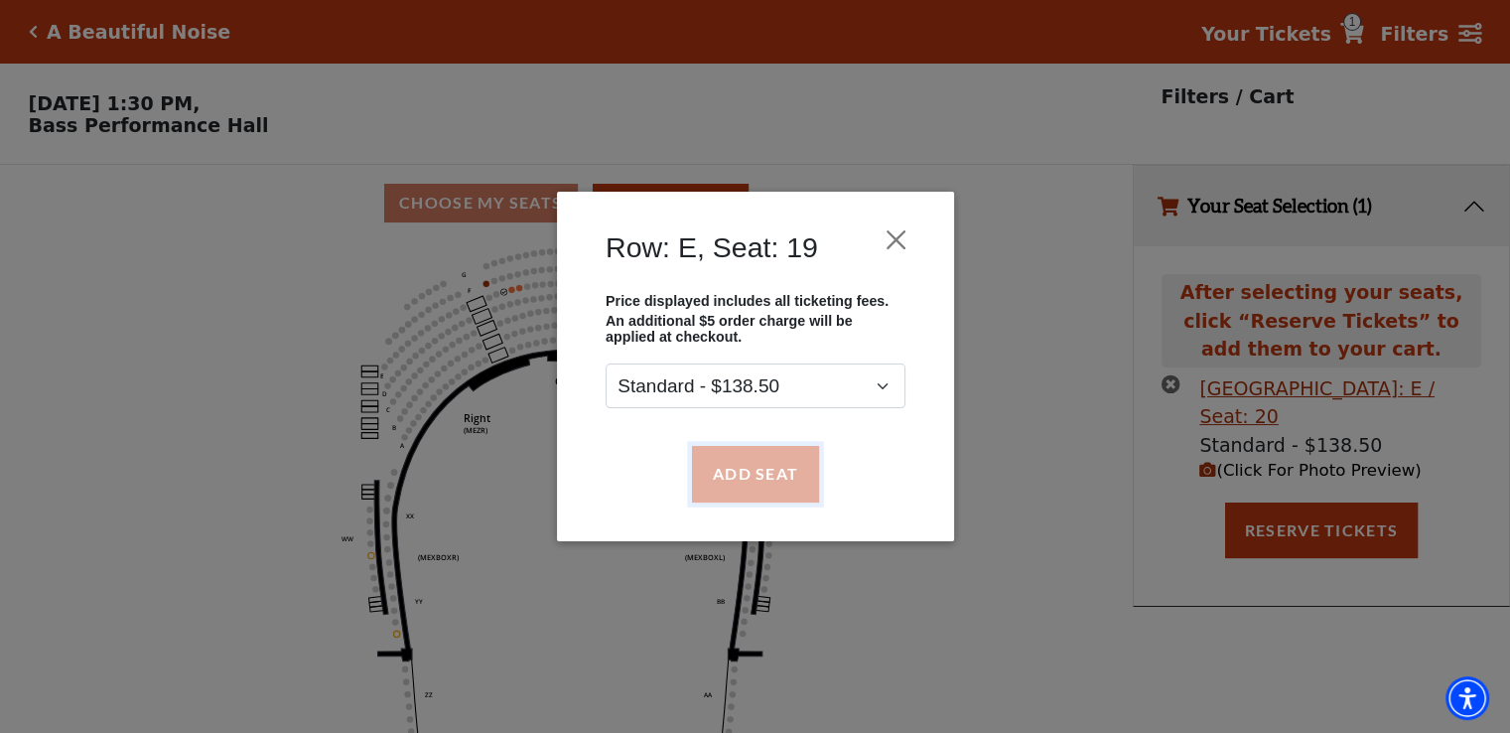
click at [731, 476] on button "Add Seat" at bounding box center [754, 474] width 127 height 56
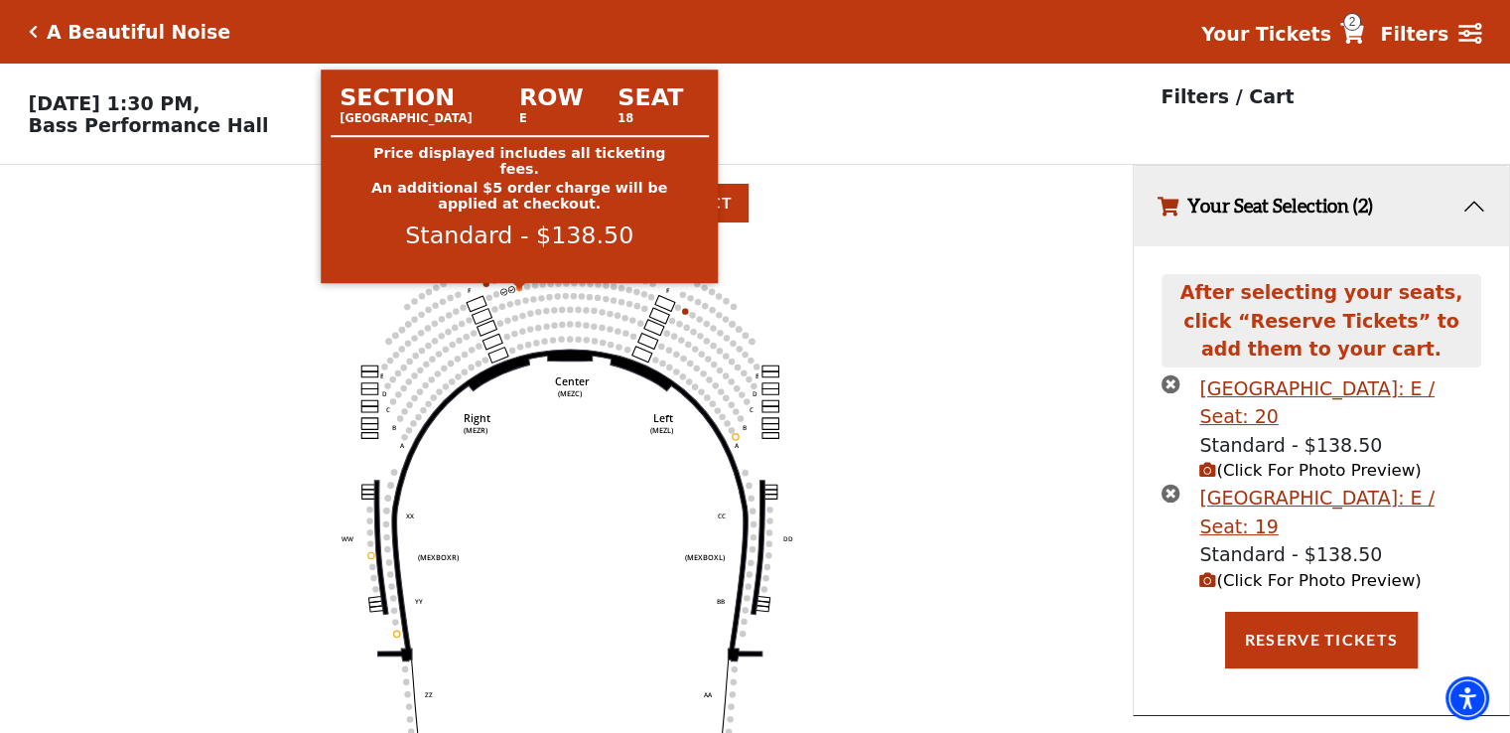
click at [520, 291] on circle at bounding box center [519, 288] width 6 height 6
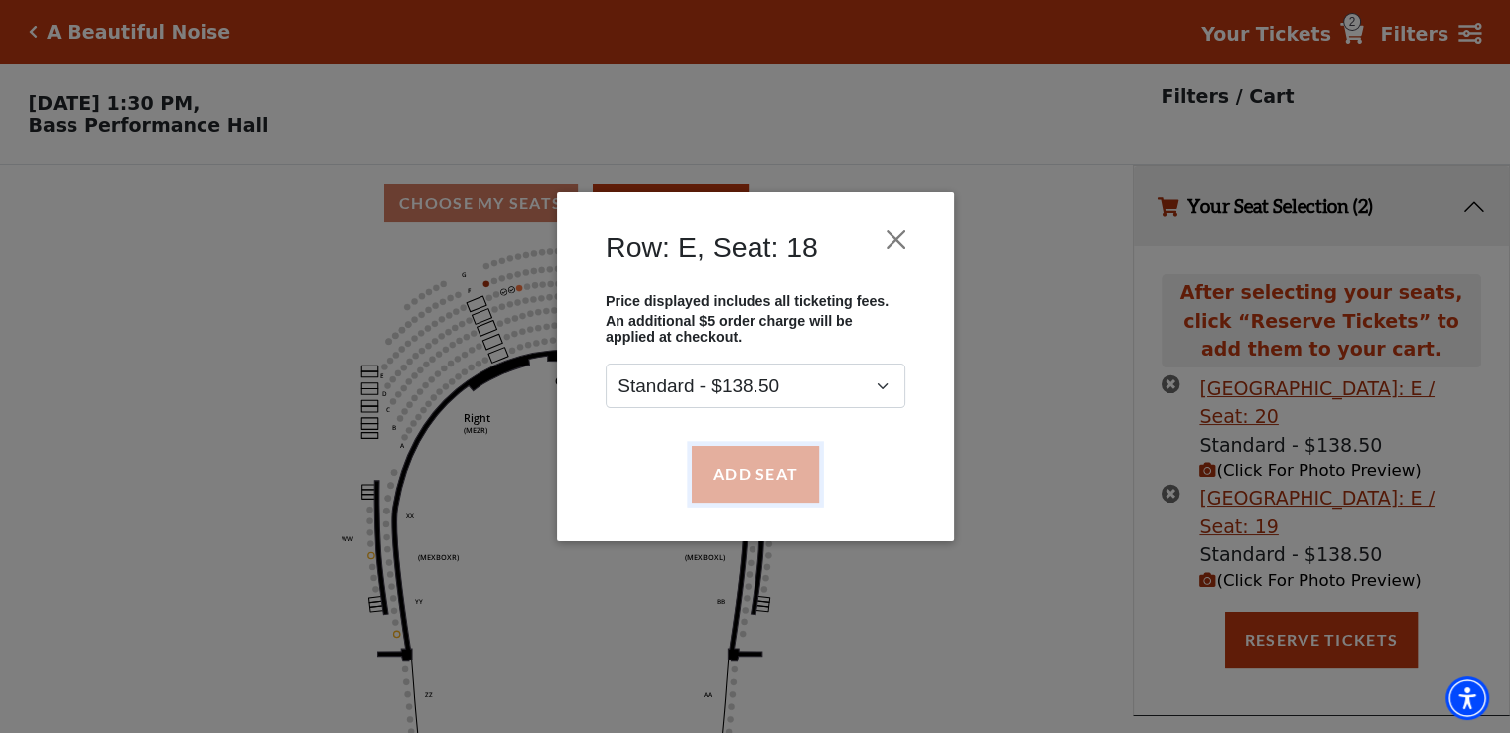
click at [785, 484] on button "Add Seat" at bounding box center [754, 474] width 127 height 56
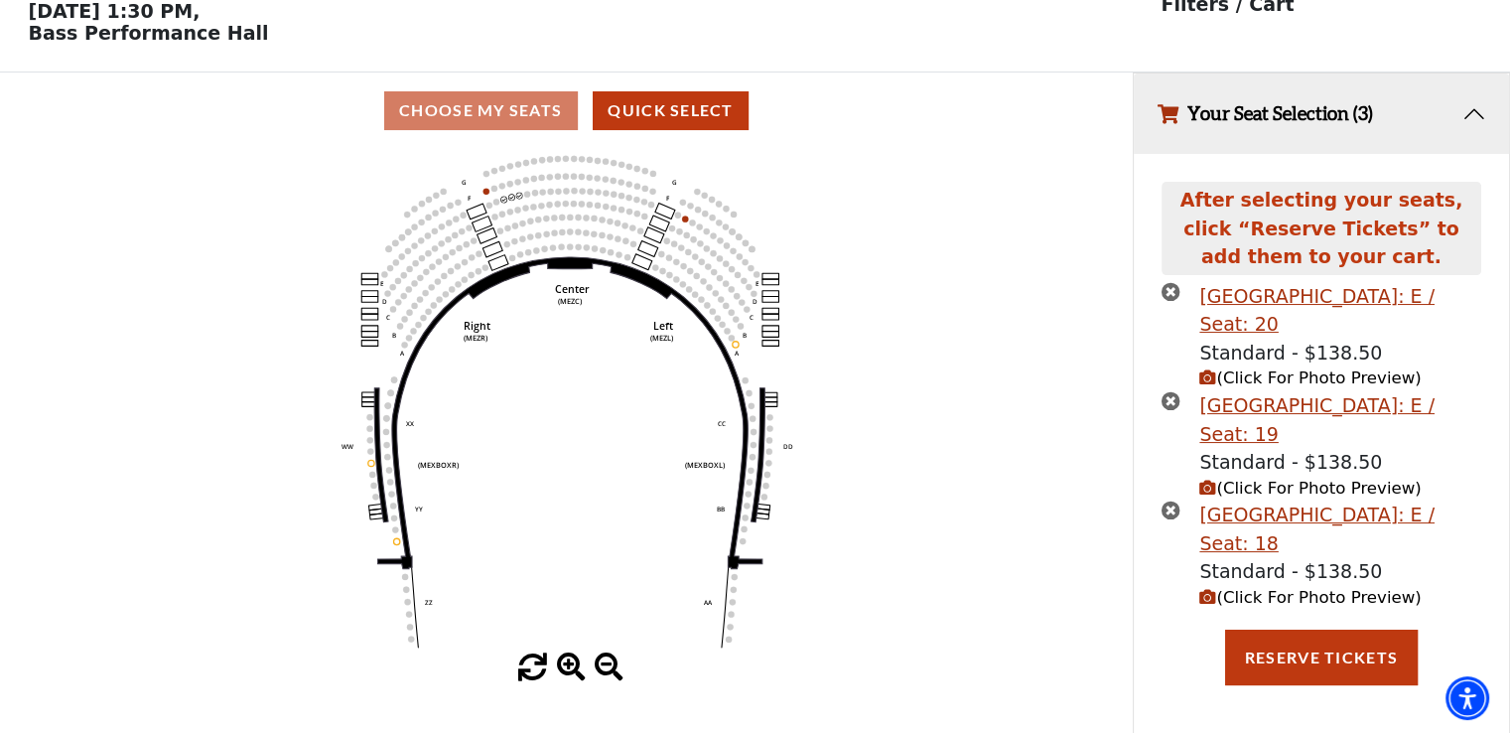
scroll to position [99, 0]
click at [1302, 596] on span "(Click For Photo Preview)" at bounding box center [1309, 596] width 221 height 19
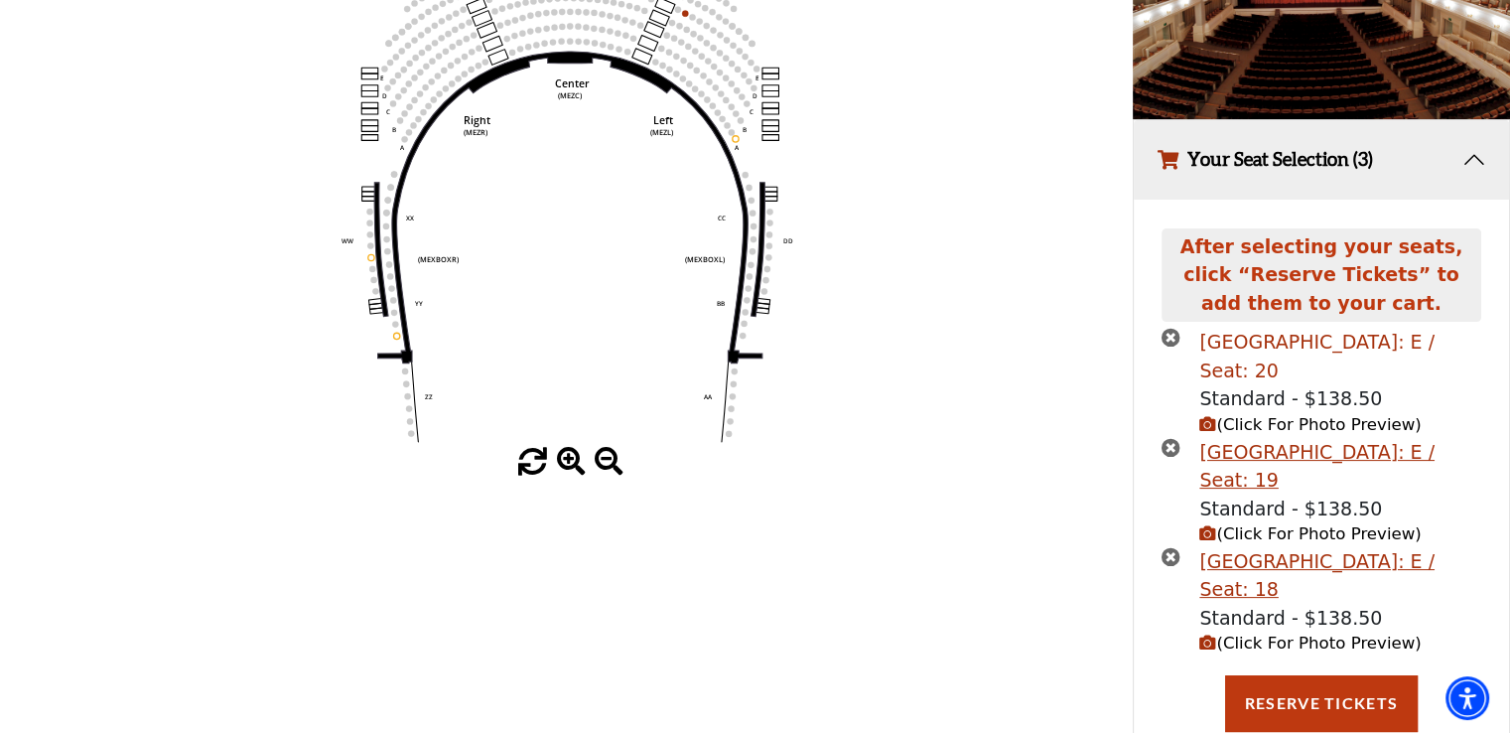
scroll to position [350, 0]
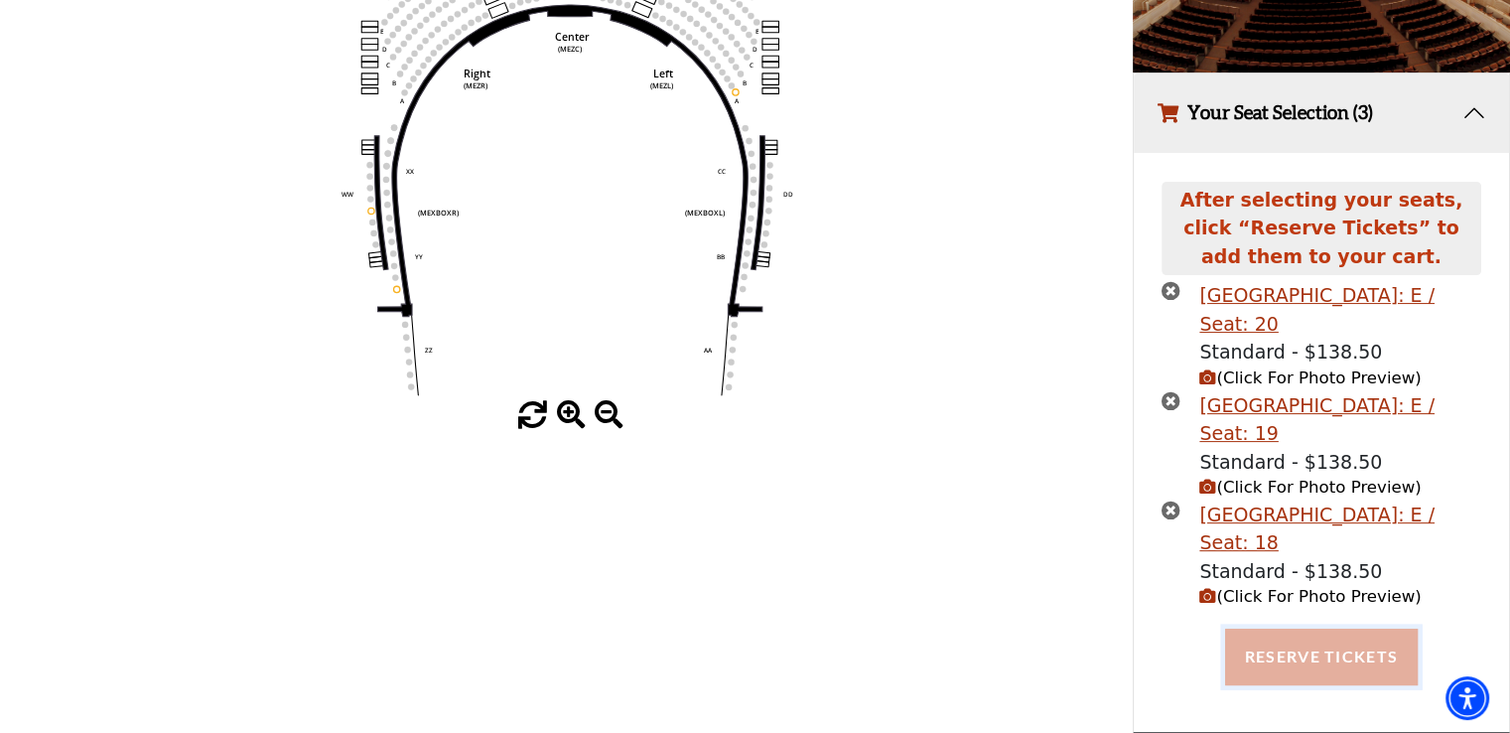
click at [1305, 656] on button "Reserve Tickets" at bounding box center [1321, 656] width 193 height 56
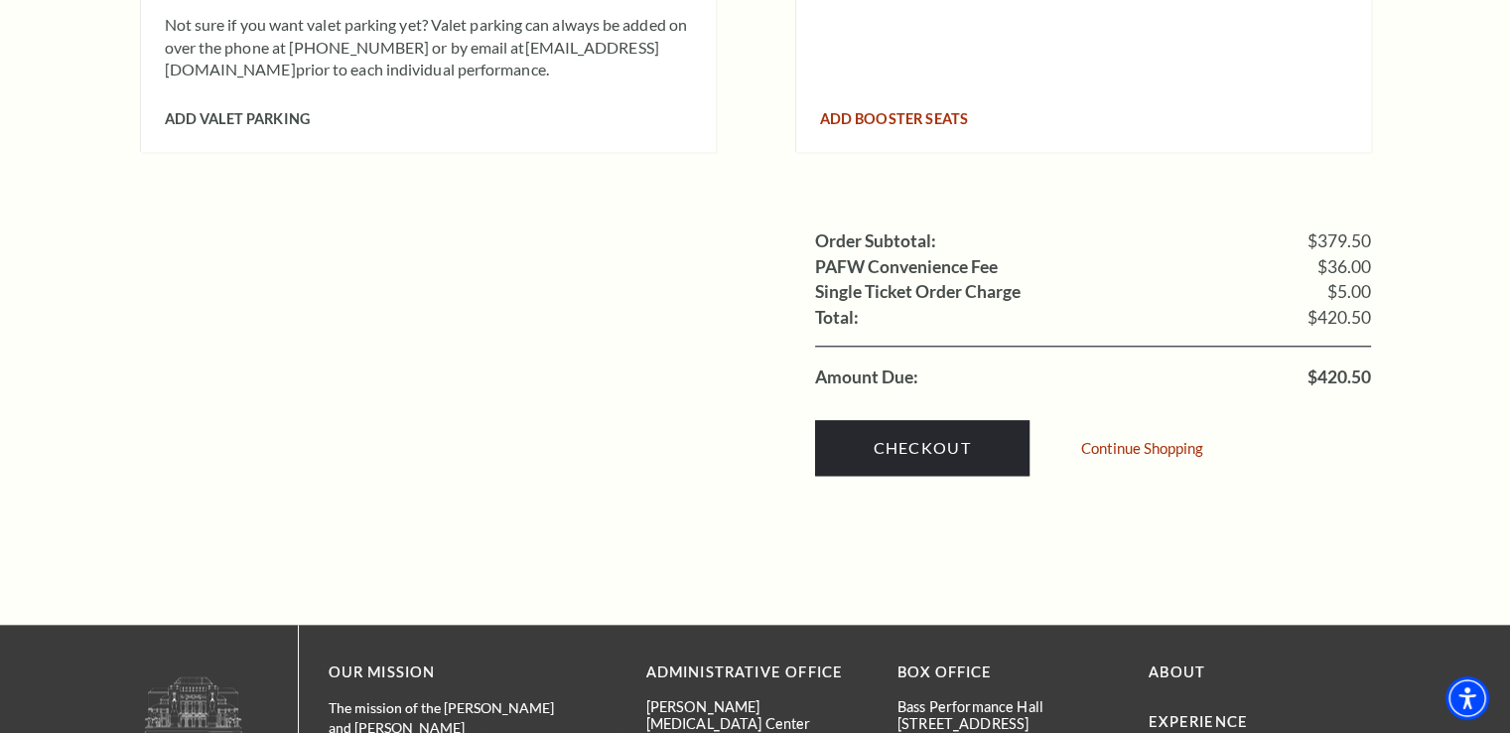
scroll to position [1986, 0]
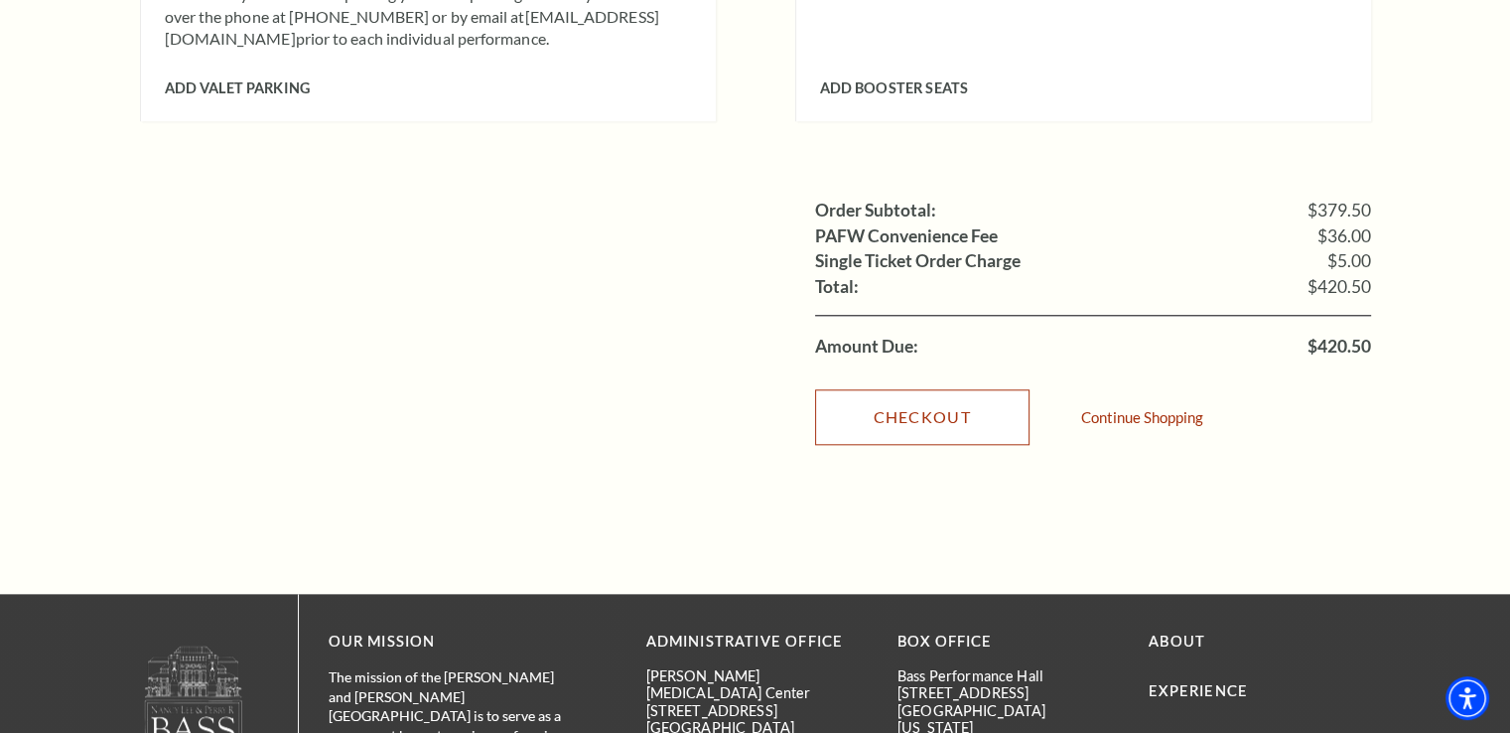
click at [902, 391] on link "Checkout" at bounding box center [922, 417] width 214 height 56
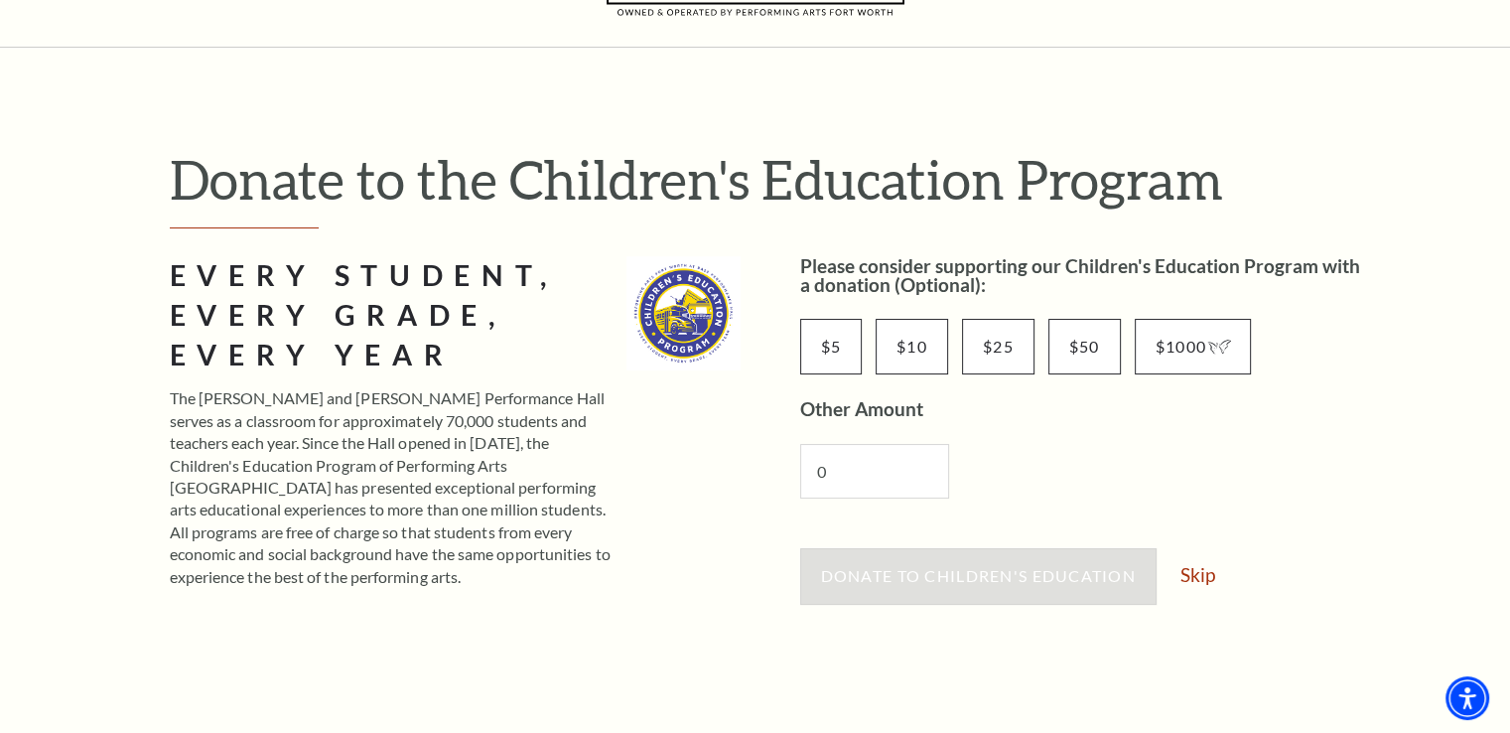
scroll to position [66, 0]
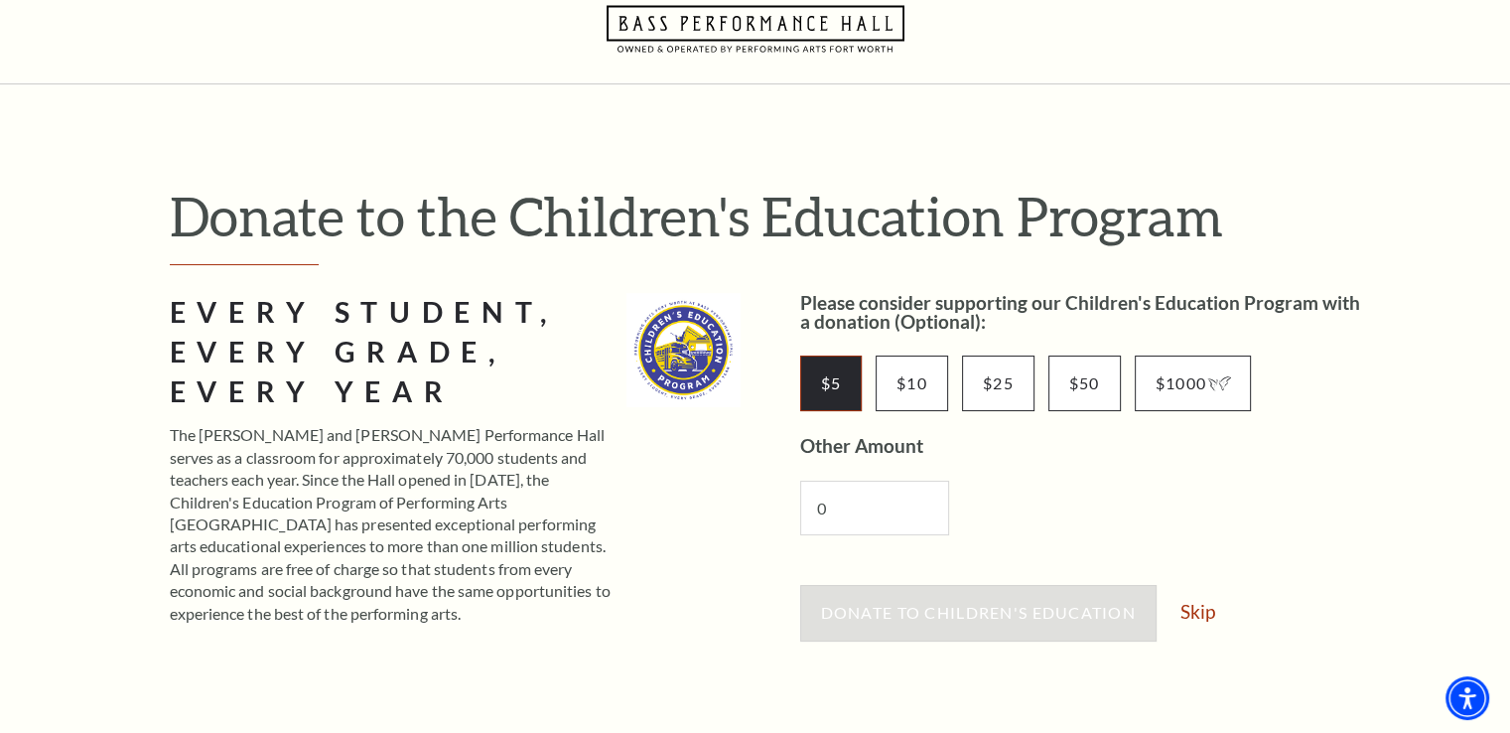
click at [833, 392] on input "$5" at bounding box center [831, 383] width 63 height 56
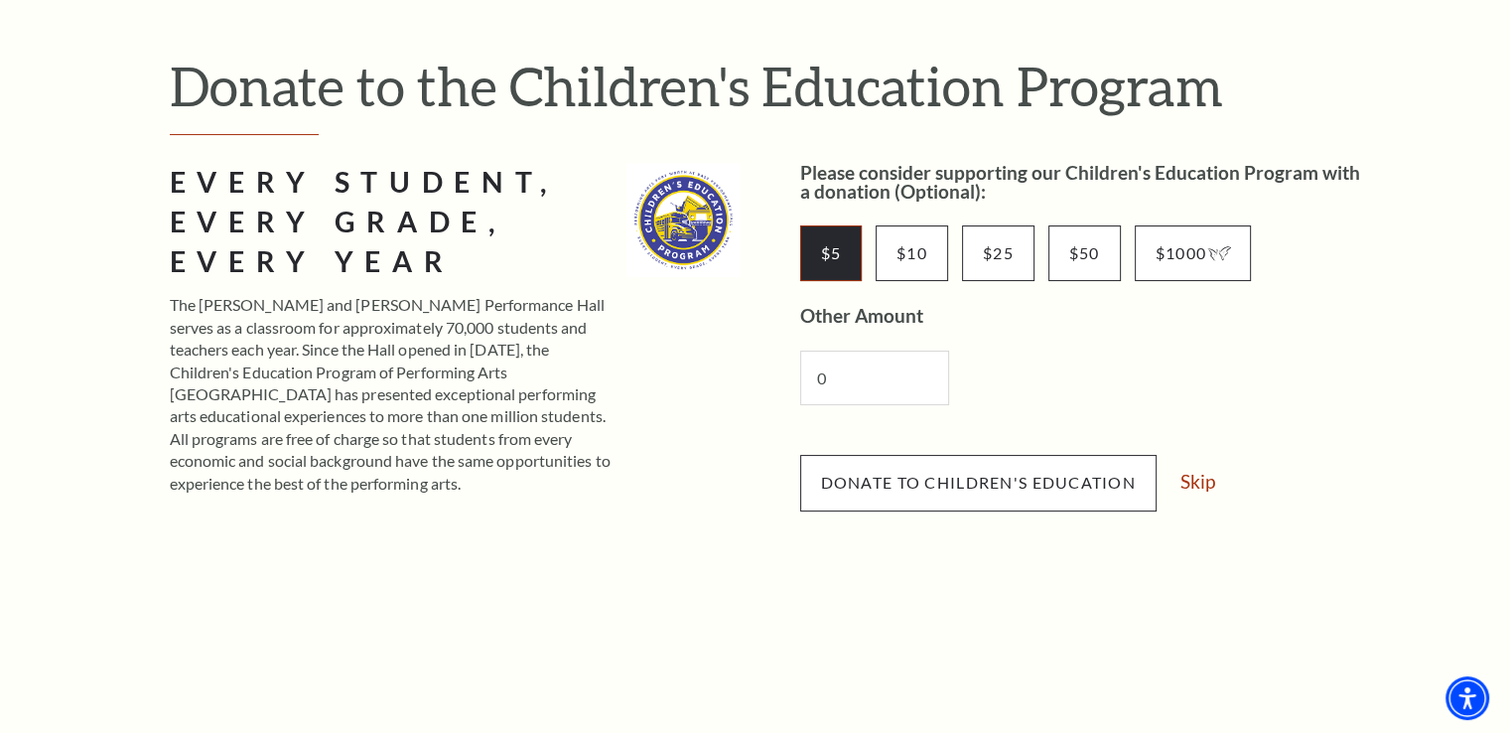
scroll to position [199, 0]
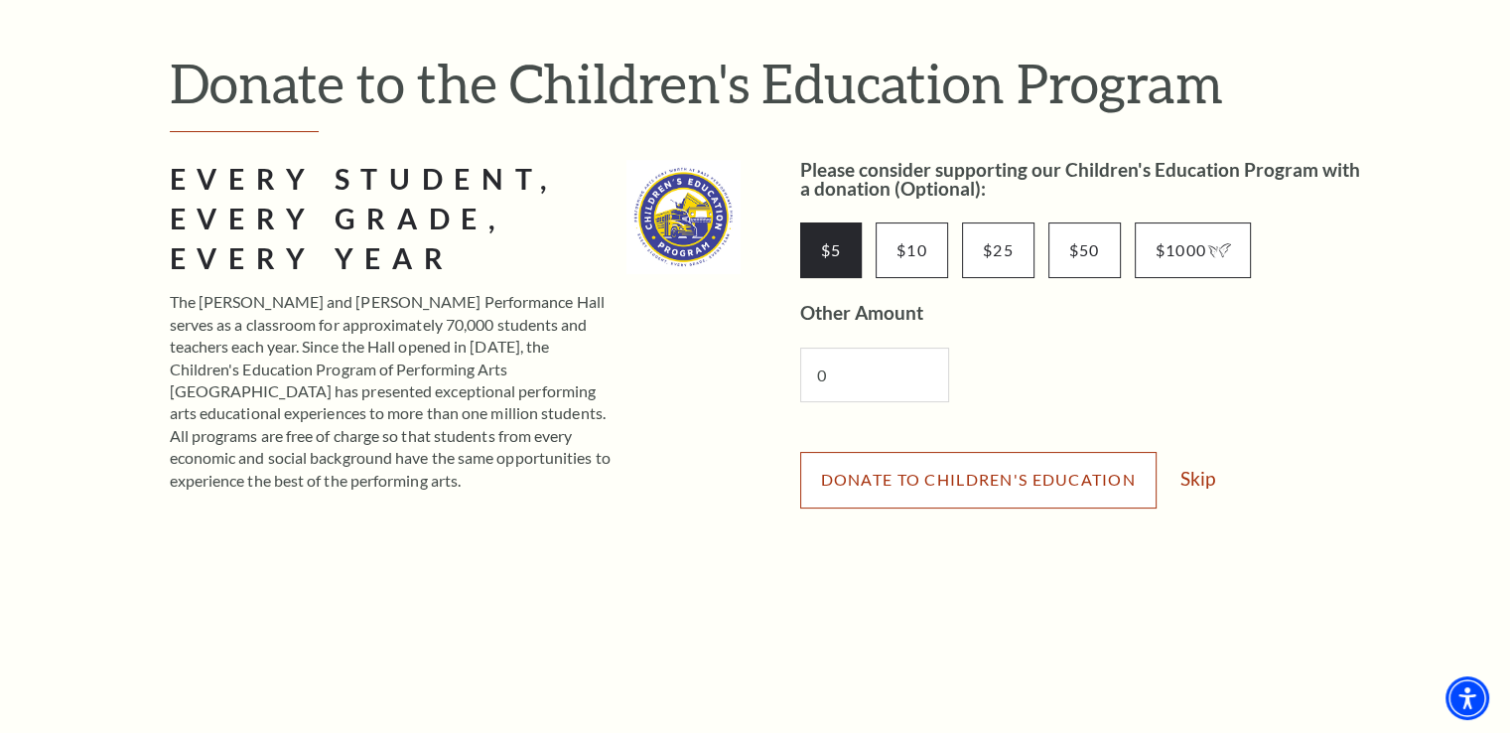
click at [1061, 489] on button "Donate to Children's Education" at bounding box center [978, 480] width 356 height 56
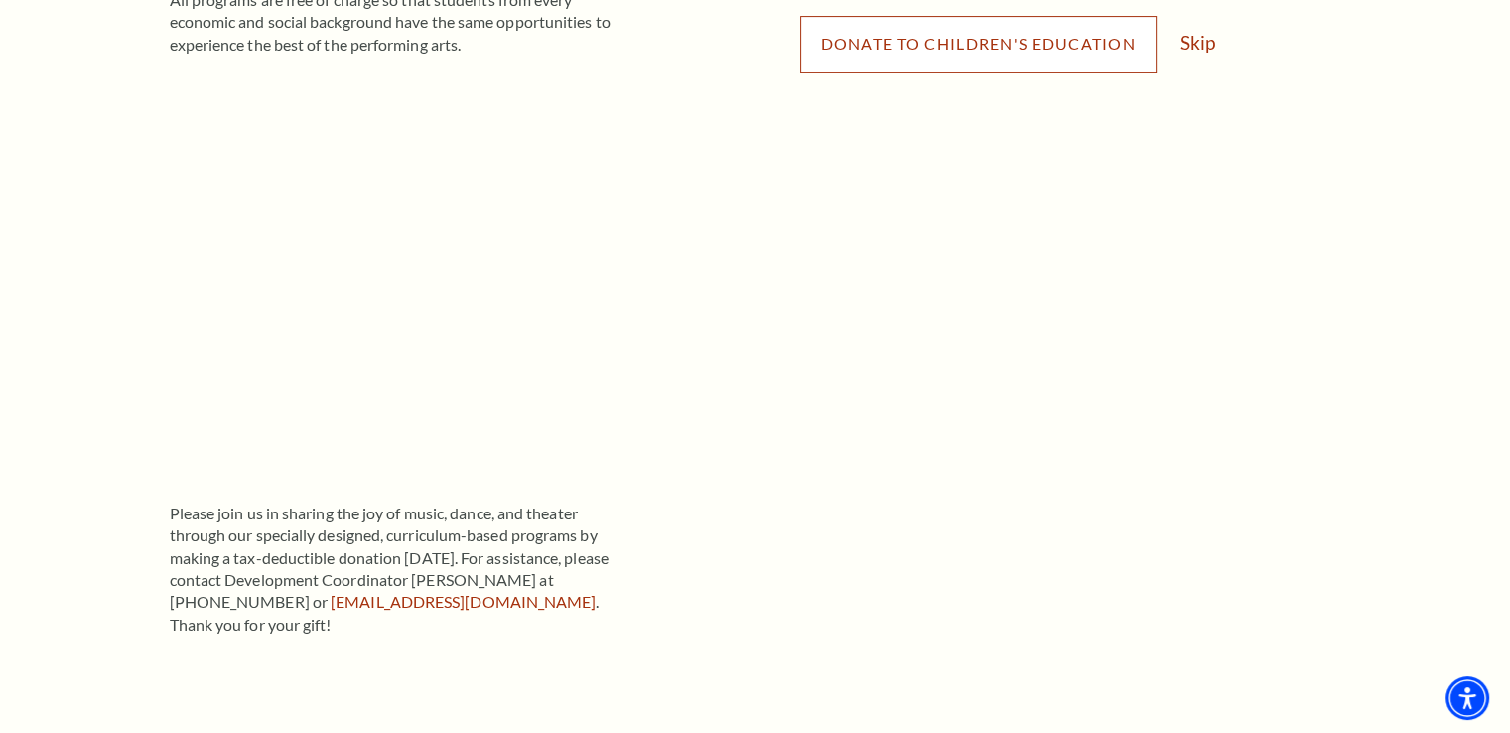
scroll to position [592, 0]
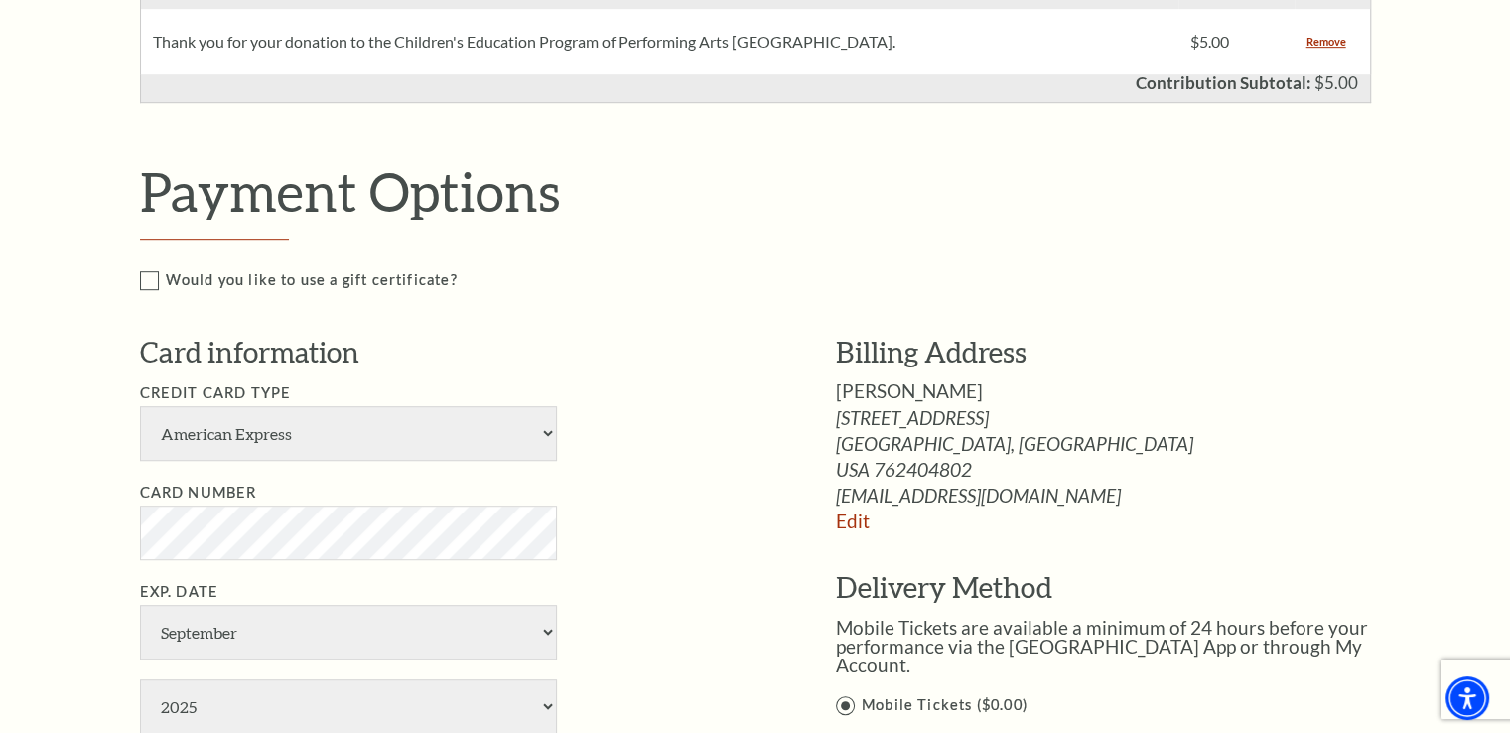
scroll to position [1125, 0]
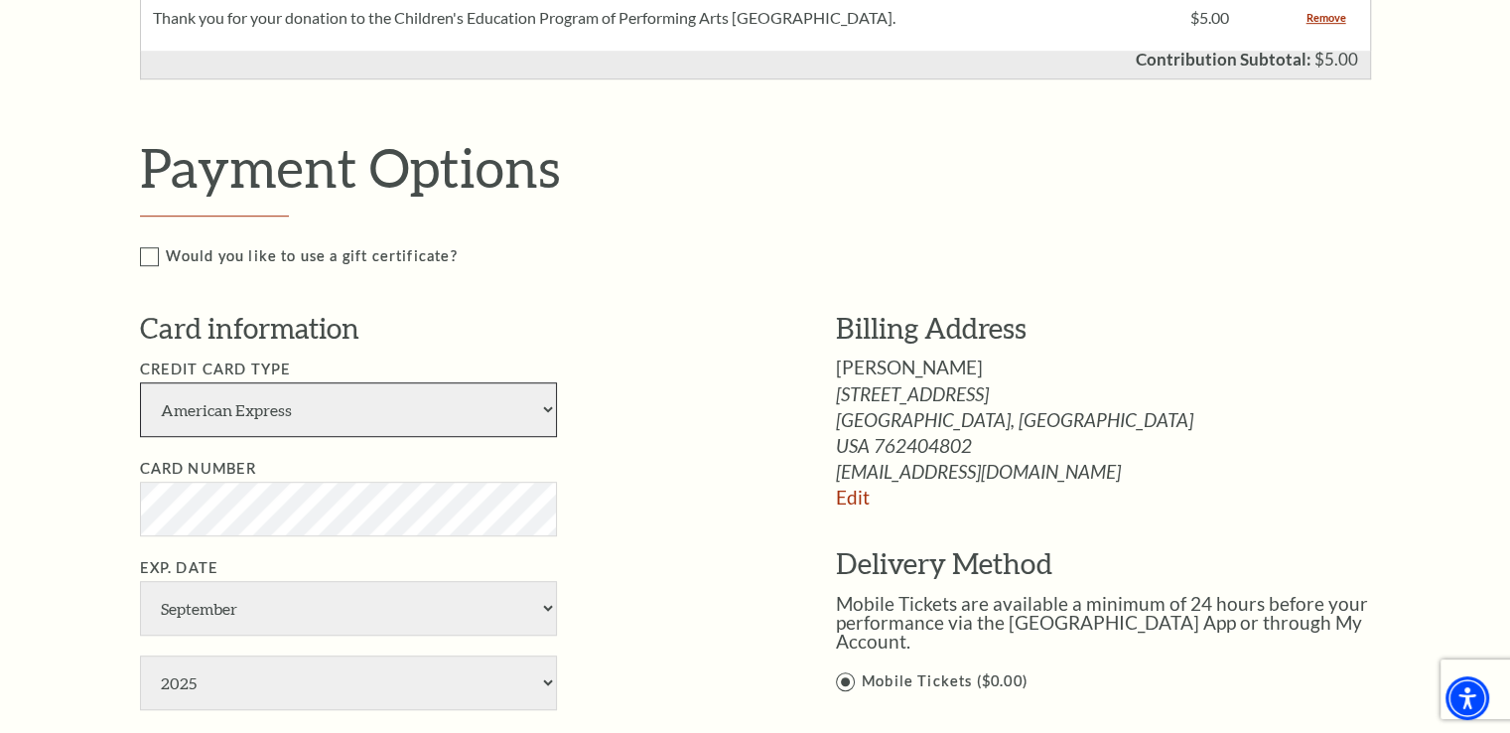
click at [516, 416] on select "American Express Visa Master Card Discover" at bounding box center [348, 409] width 417 height 55
select select "24"
click at [140, 382] on select "American Express Visa Master Card Discover" at bounding box center [348, 409] width 417 height 55
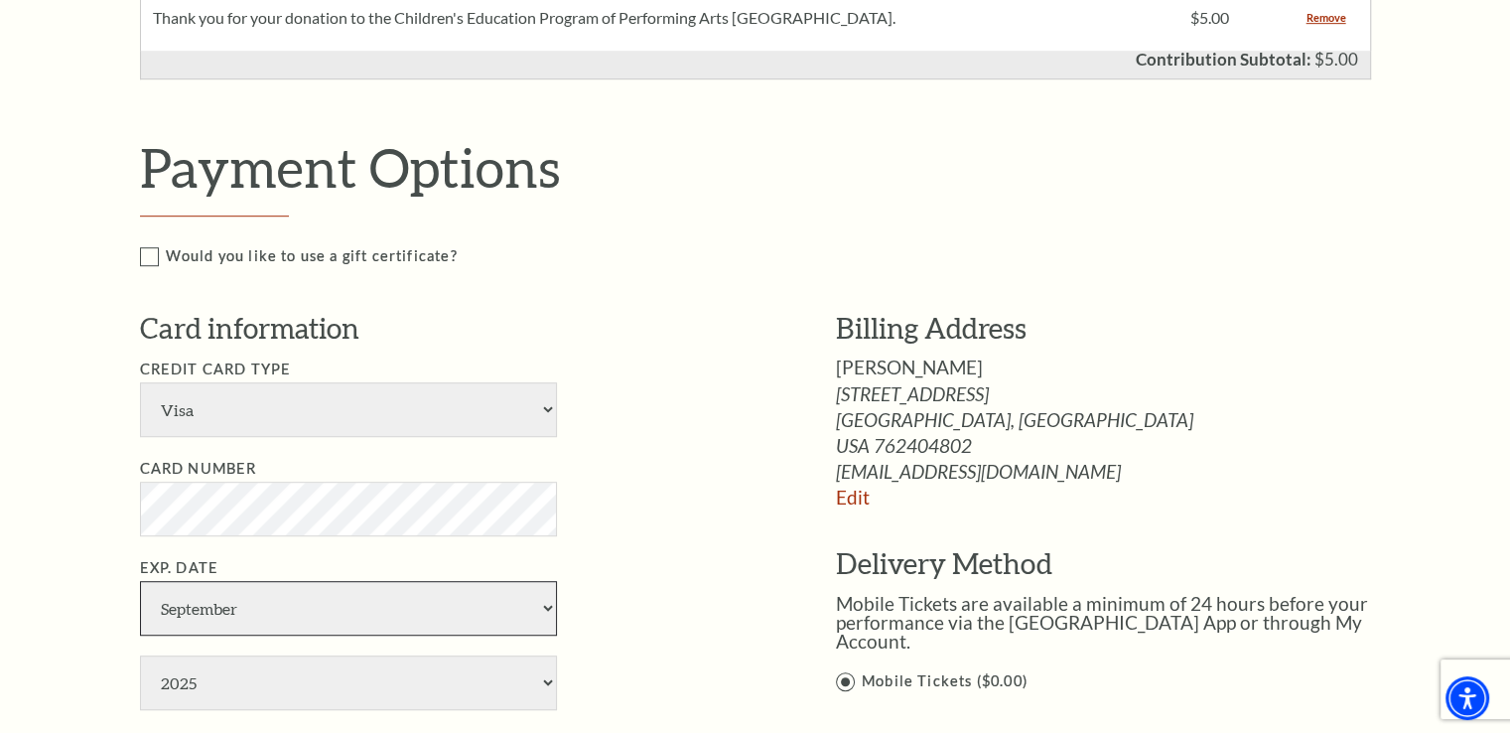
select select "3"
select select "2029"
type input "Amanda G Warren"
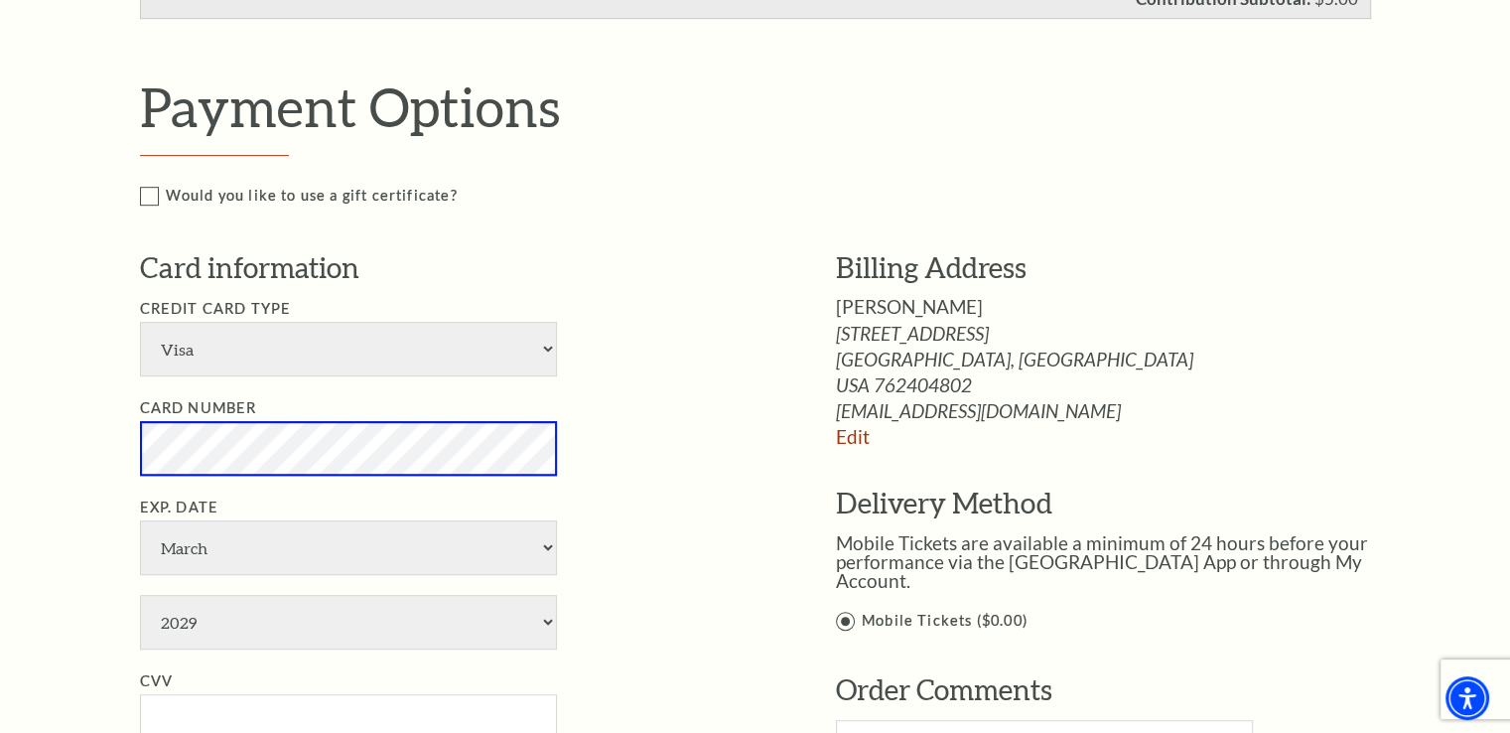
scroll to position [1323, 0]
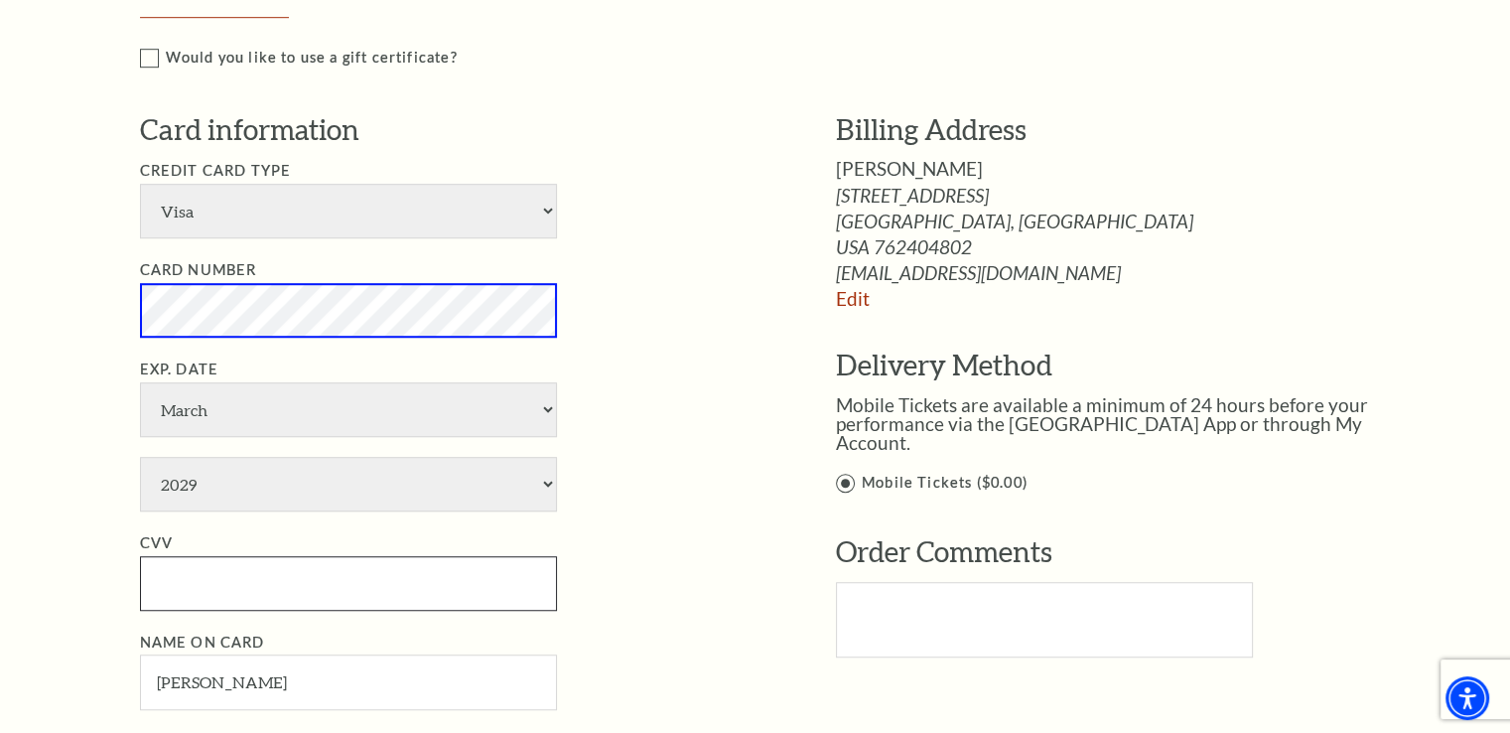
click at [365, 582] on input "CVV" at bounding box center [348, 583] width 417 height 55
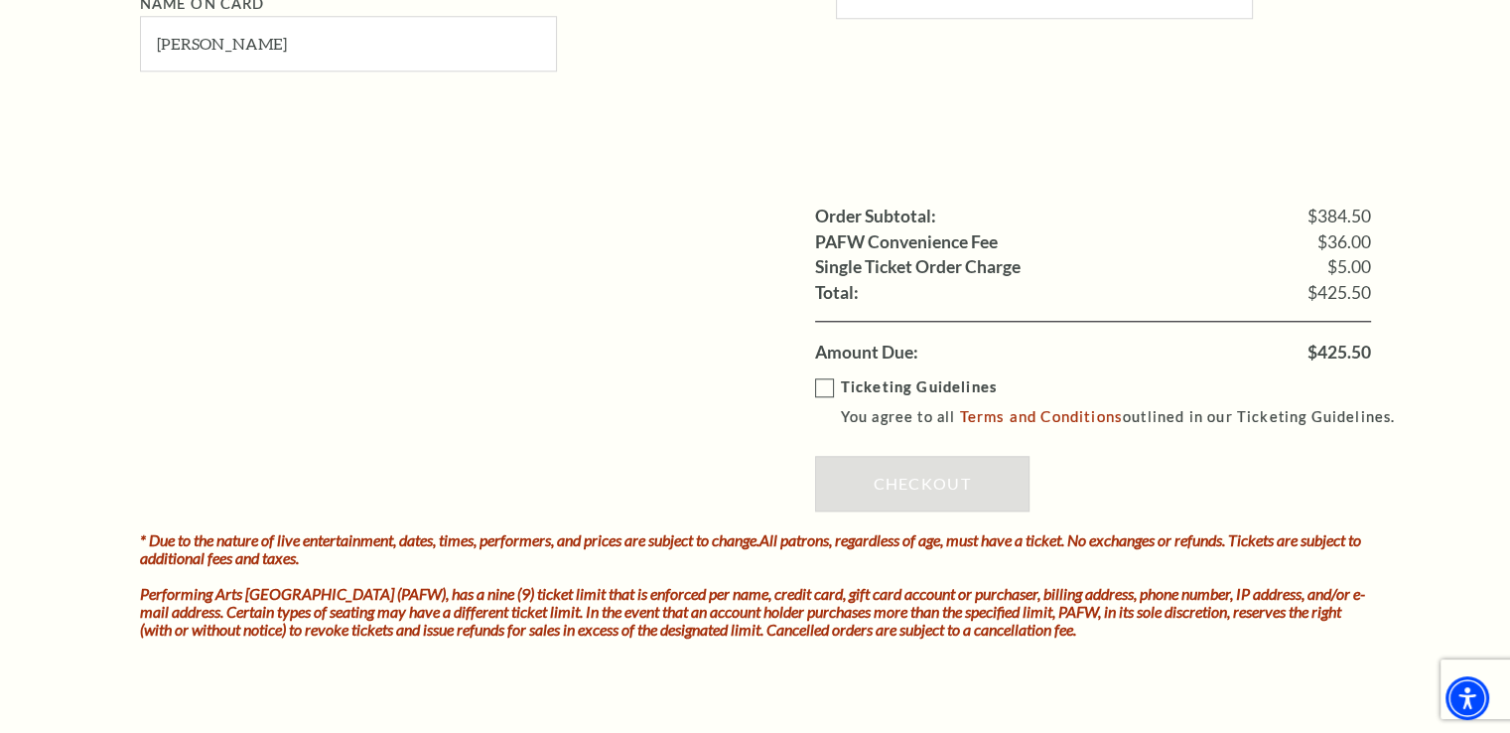
scroll to position [1986, 0]
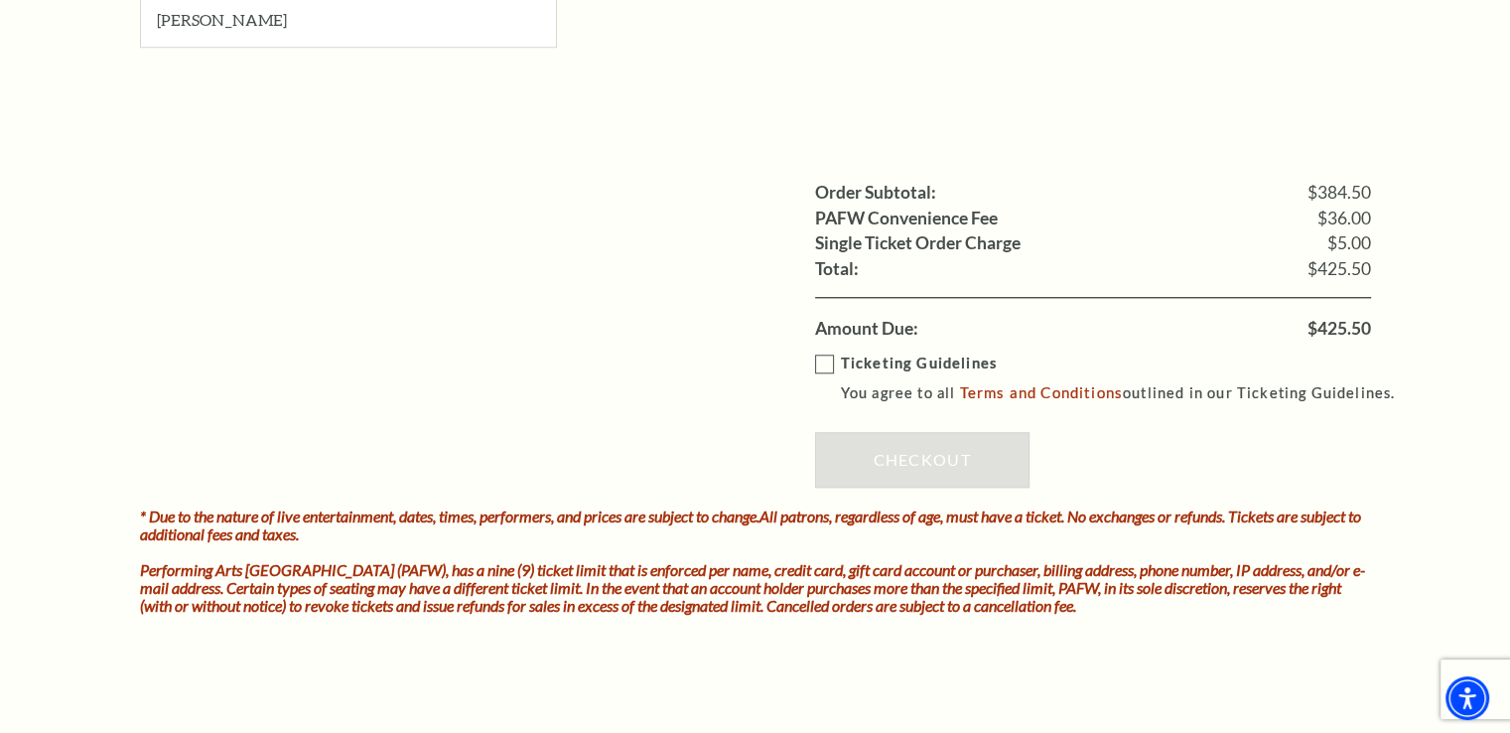
type input "571"
click at [826, 361] on label "Ticketing Guidelines You agree to all Terms and Conditions outlined in our Tick…" at bounding box center [1114, 378] width 599 height 55
click at [0, 0] on input "Ticketing Guidelines You agree to all Terms and Conditions outlined in our Tick…" at bounding box center [0, 0] width 0 height 0
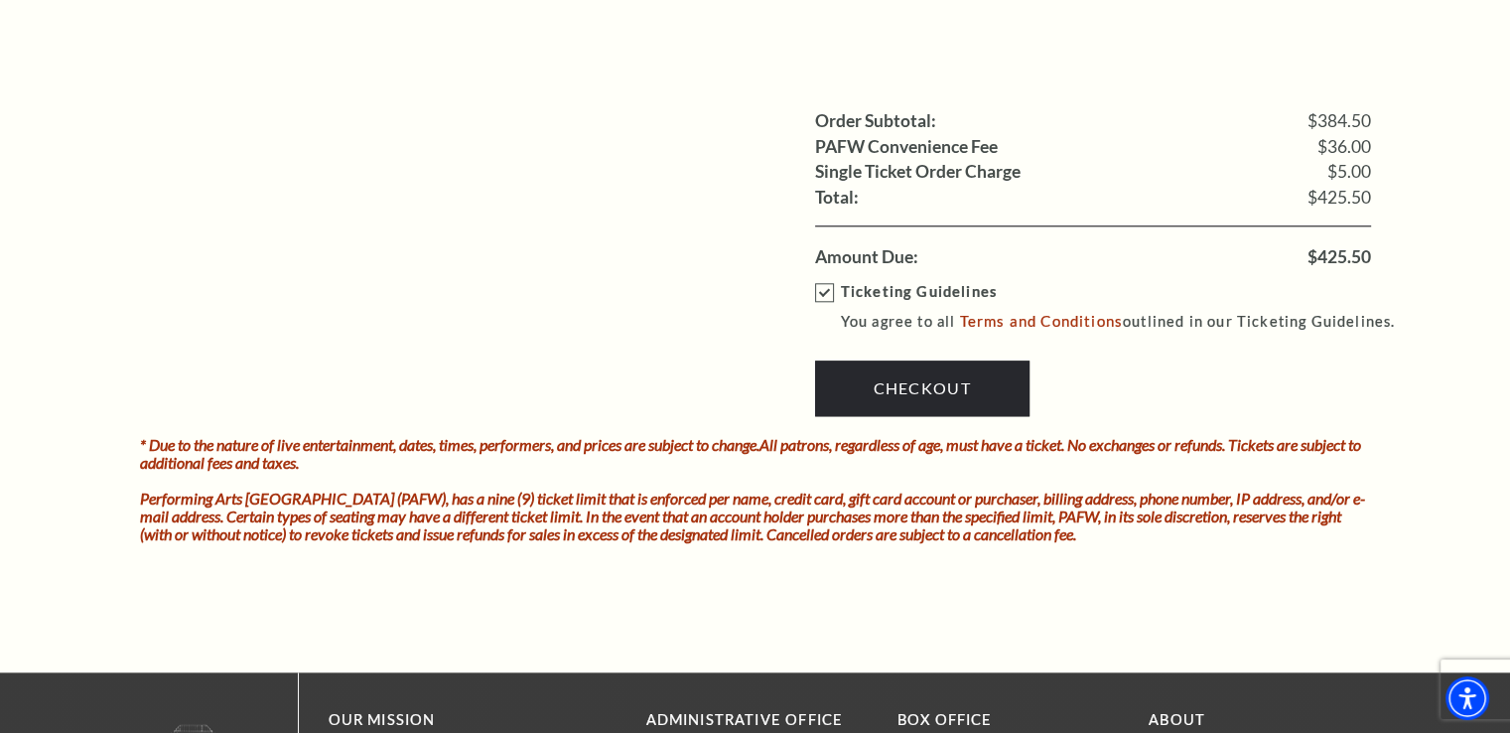
scroll to position [2184, 0]
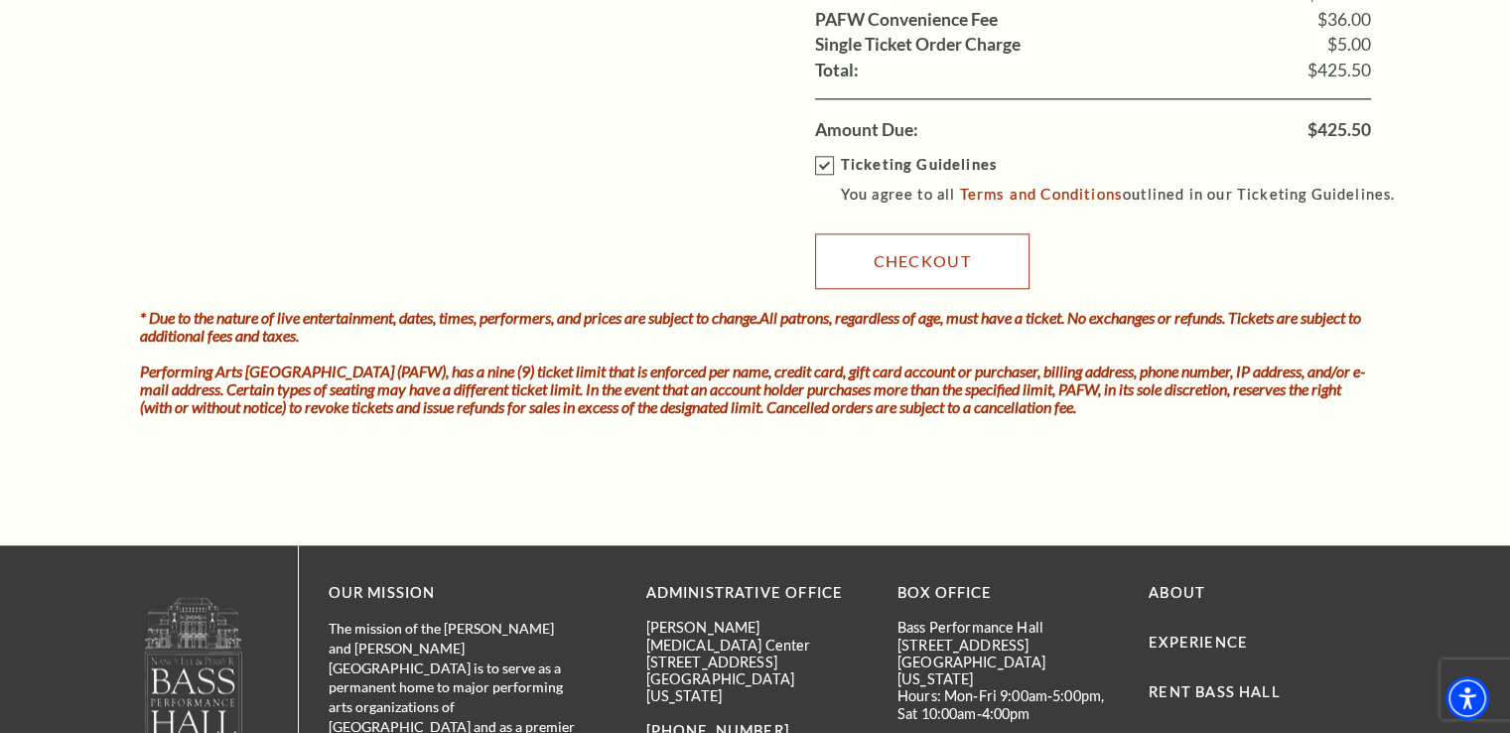
click at [925, 251] on link "Checkout" at bounding box center [922, 261] width 214 height 56
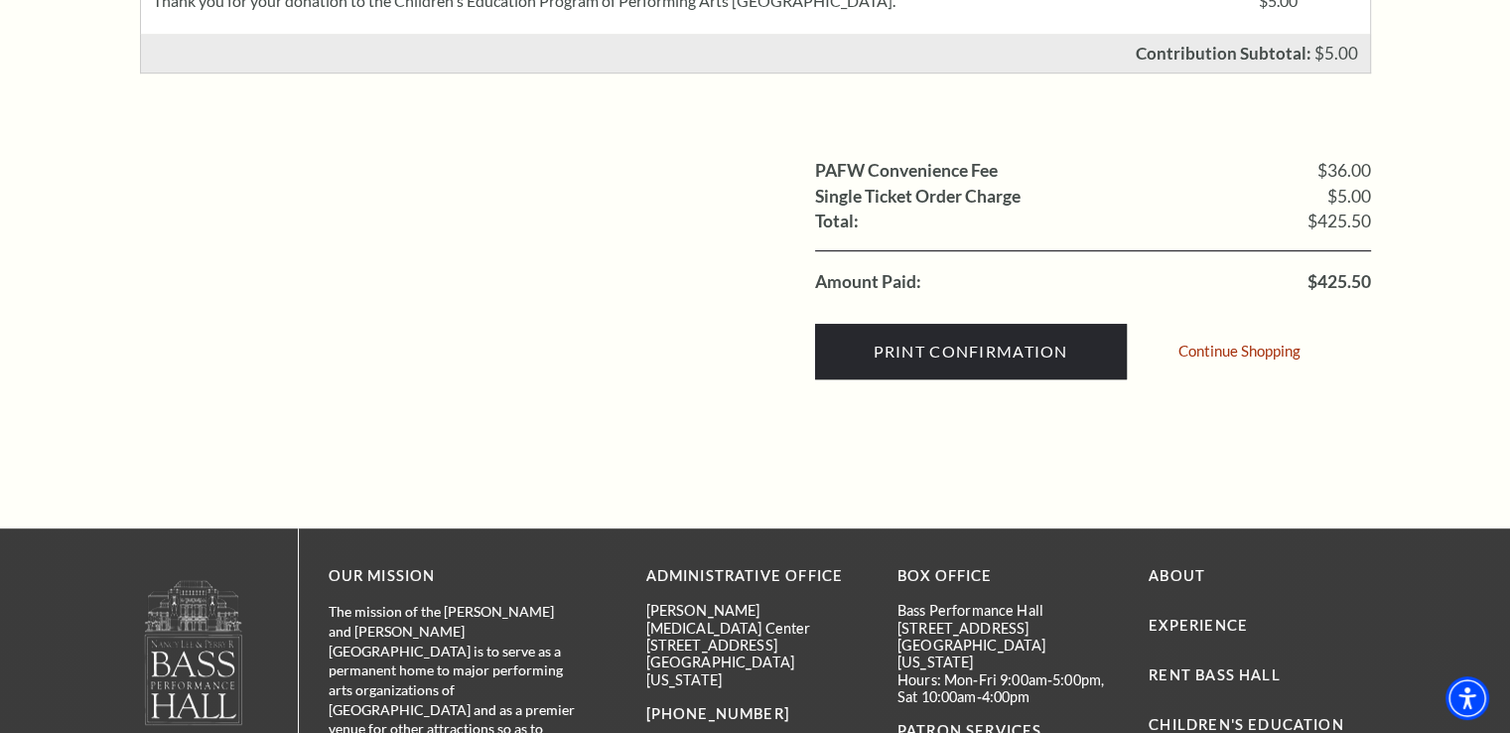
scroll to position [1191, 0]
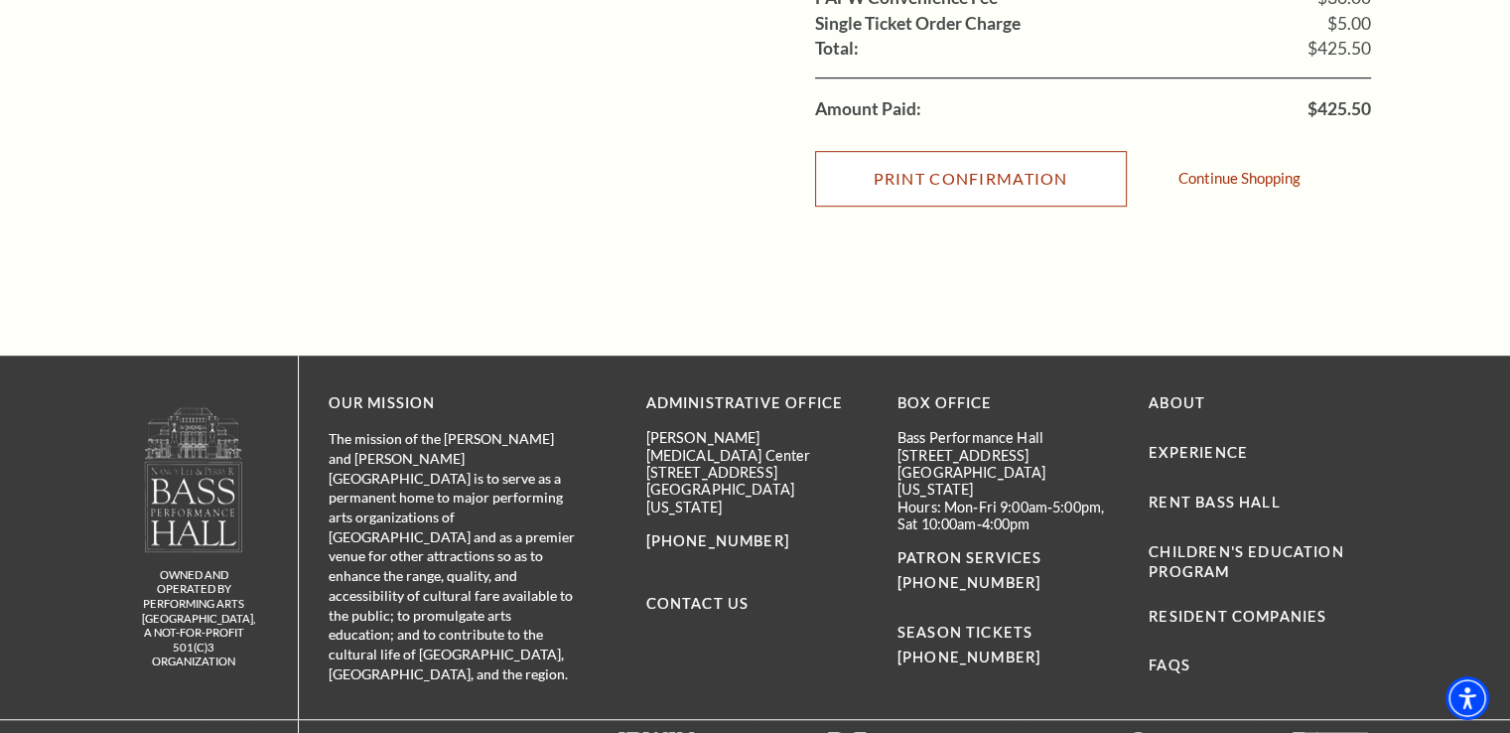
click at [983, 183] on input "Print Confirmation" at bounding box center [971, 179] width 312 height 56
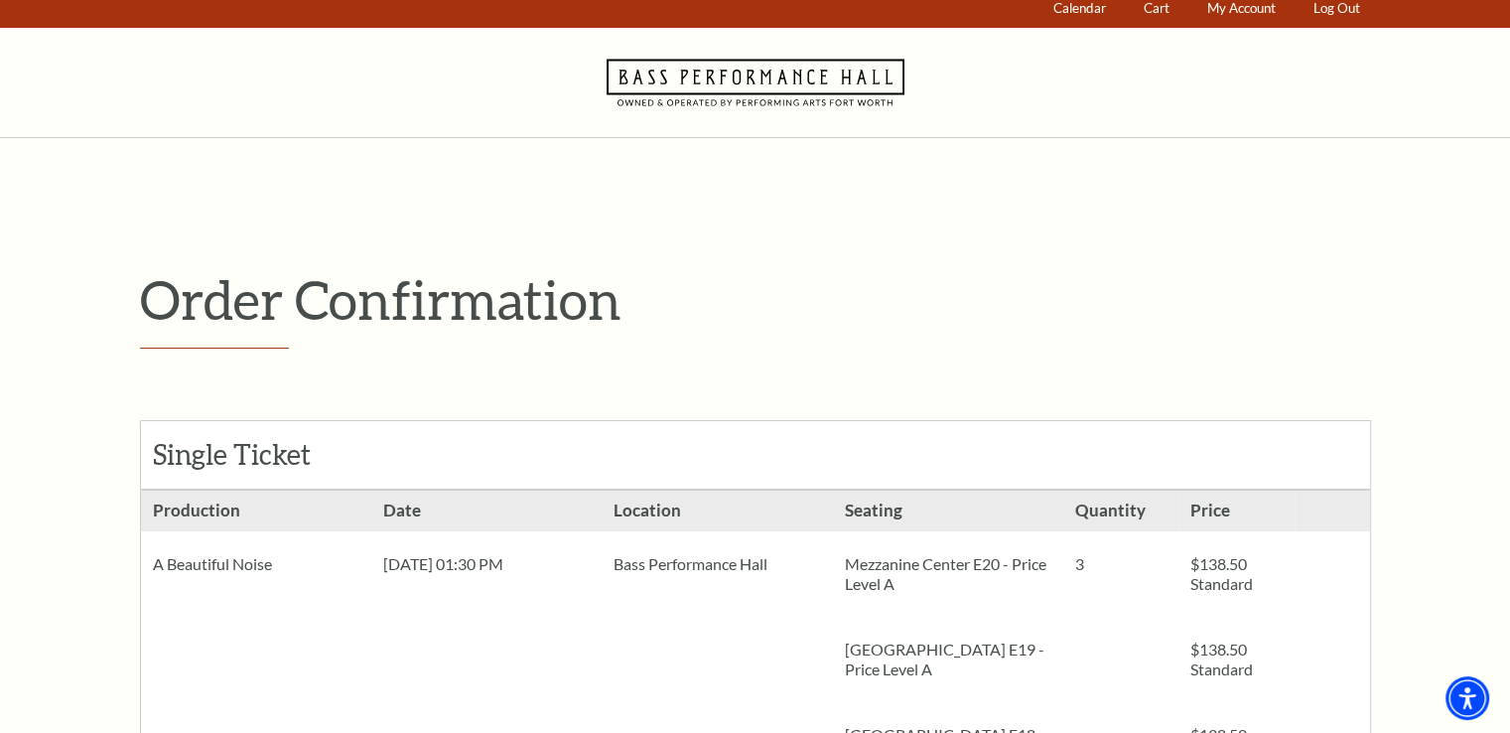
scroll to position [0, 0]
